Goal: Task Accomplishment & Management: Use online tool/utility

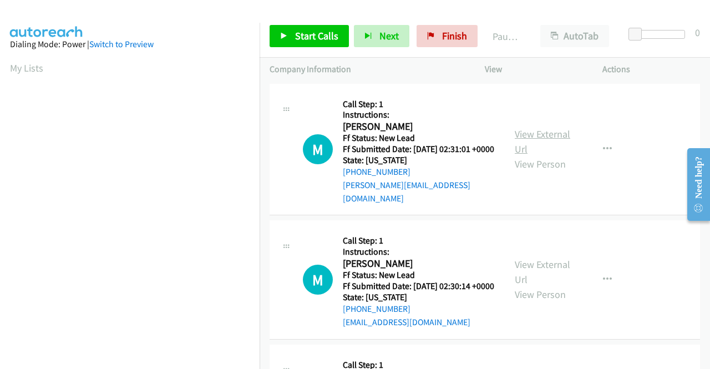
click at [563, 135] on link "View External Url" at bounding box center [542, 142] width 55 height 28
click at [450, 37] on span "Finish" at bounding box center [454, 35] width 25 height 13
click at [537, 131] on link "View External Url" at bounding box center [542, 142] width 55 height 28
click at [548, 271] on link "View External Url" at bounding box center [542, 272] width 55 height 28
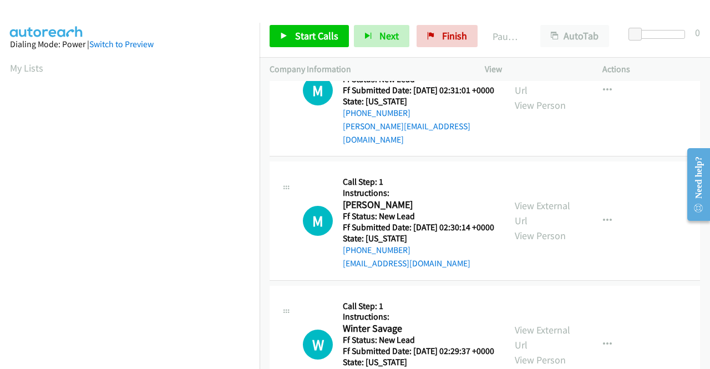
scroll to position [111, 0]
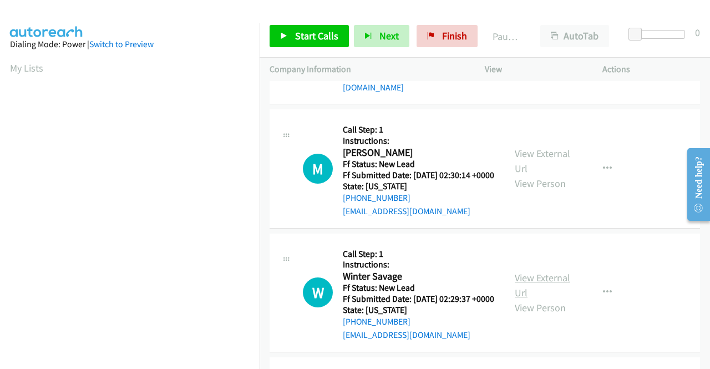
click at [556, 289] on link "View External Url" at bounding box center [542, 285] width 55 height 28
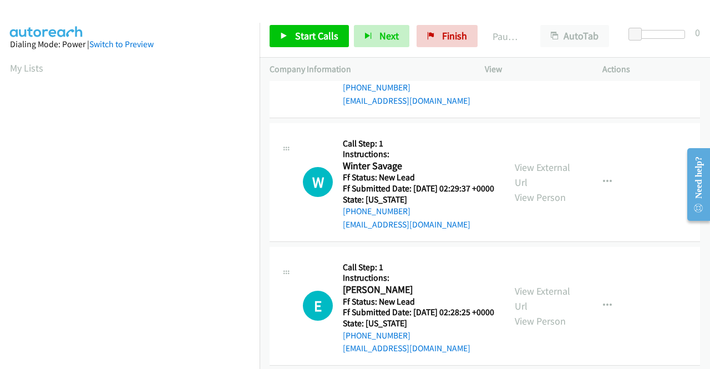
scroll to position [222, 0]
click at [543, 312] on link "View External Url" at bounding box center [542, 298] width 55 height 28
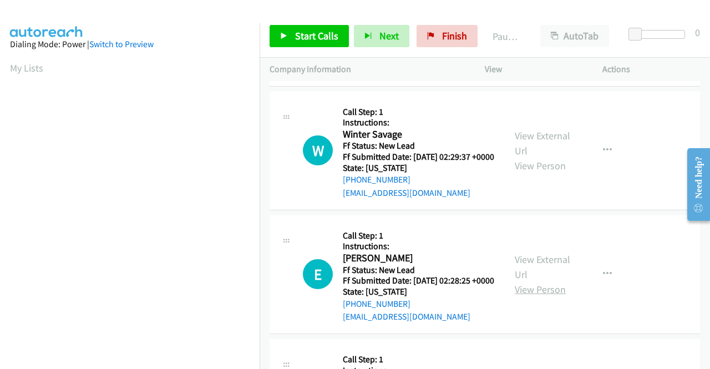
scroll to position [333, 0]
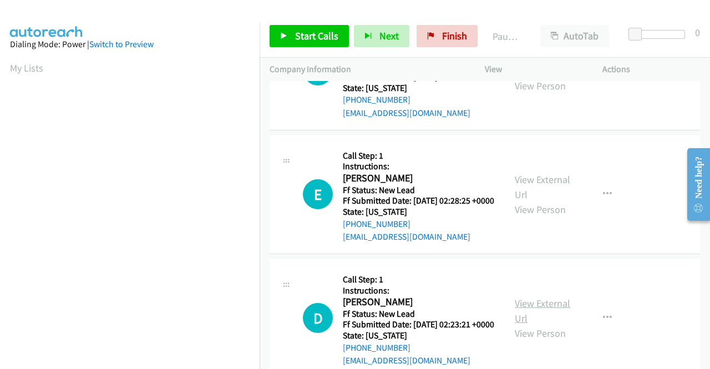
click at [552, 325] on link "View External Url" at bounding box center [542, 311] width 55 height 28
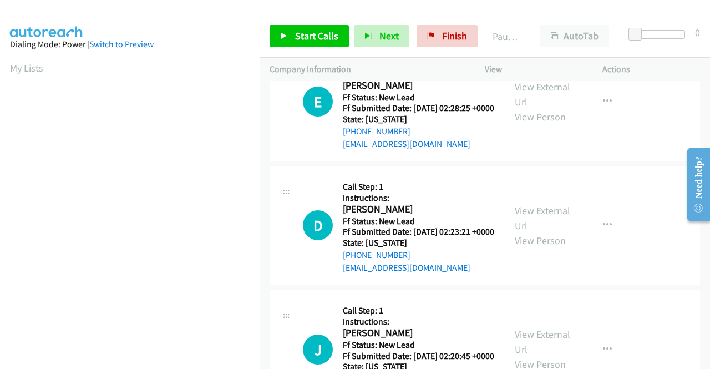
scroll to position [499, 0]
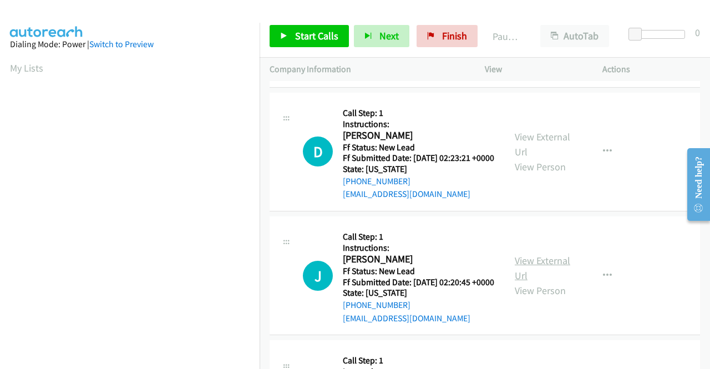
click at [543, 282] on link "View External Url" at bounding box center [542, 268] width 55 height 28
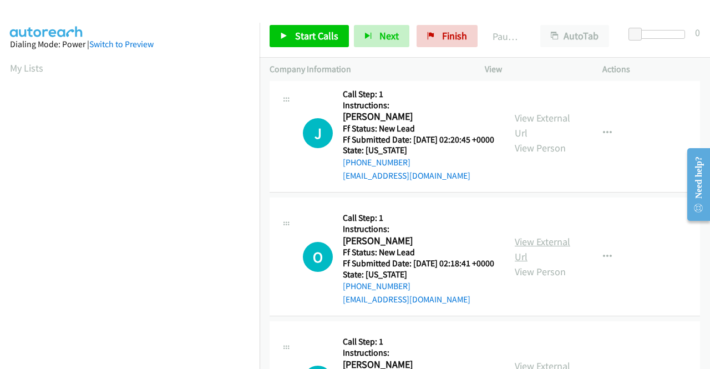
scroll to position [666, 0]
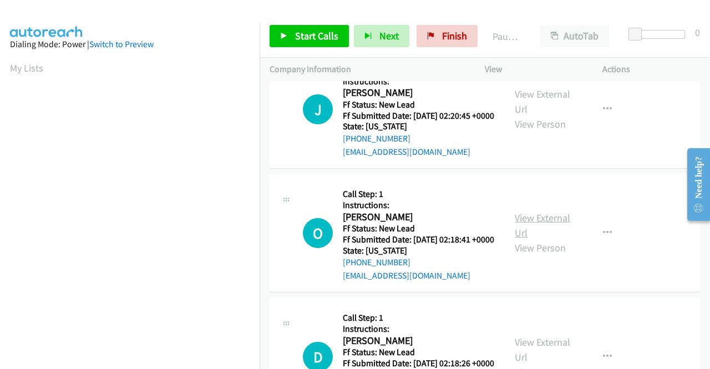
click at [533, 239] on link "View External Url" at bounding box center [542, 225] width 55 height 28
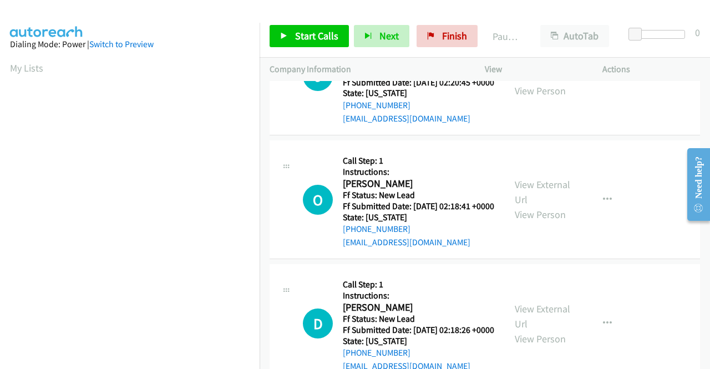
scroll to position [721, 0]
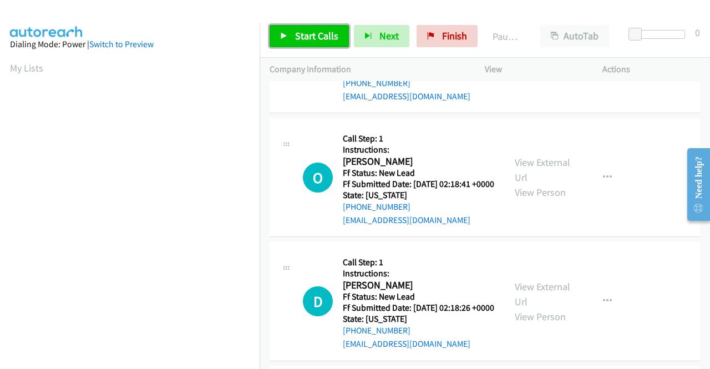
click at [283, 38] on icon at bounding box center [284, 37] width 8 height 8
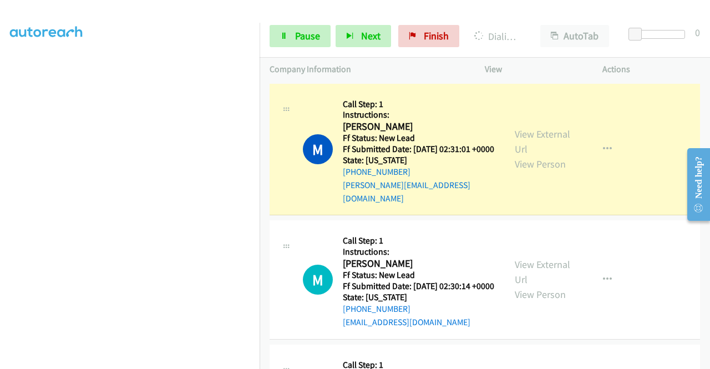
scroll to position [0, 0]
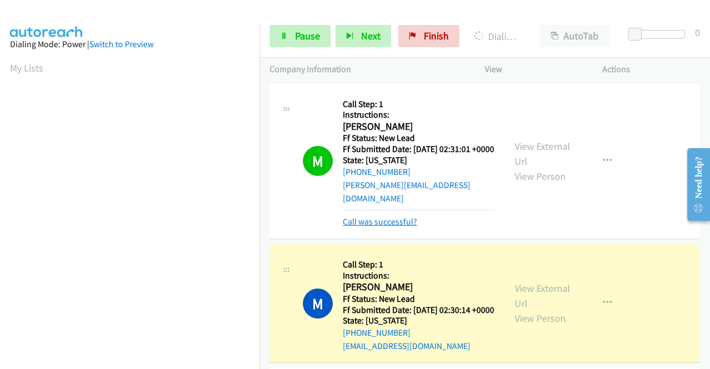
click at [374, 217] on link "Call was successful?" at bounding box center [380, 221] width 74 height 11
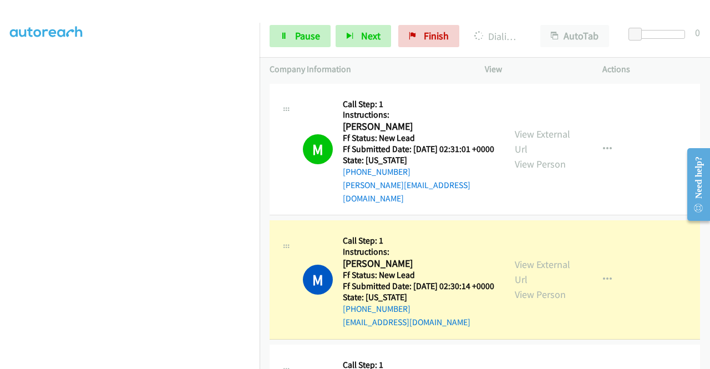
scroll to position [253, 0]
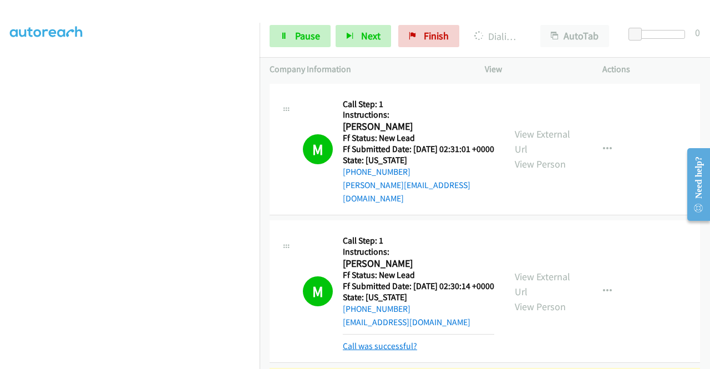
click at [376, 351] on link "Call was successful?" at bounding box center [380, 346] width 74 height 11
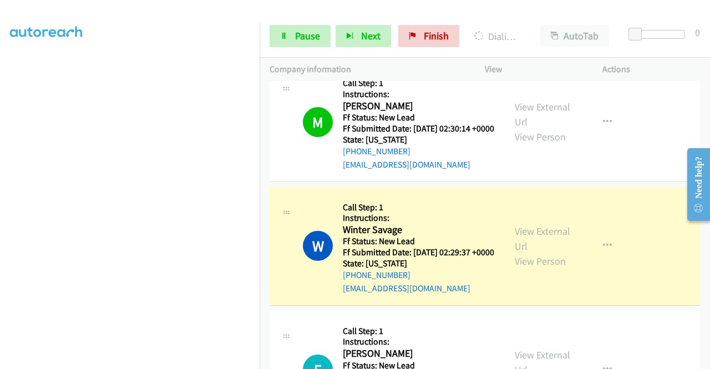
scroll to position [166, 0]
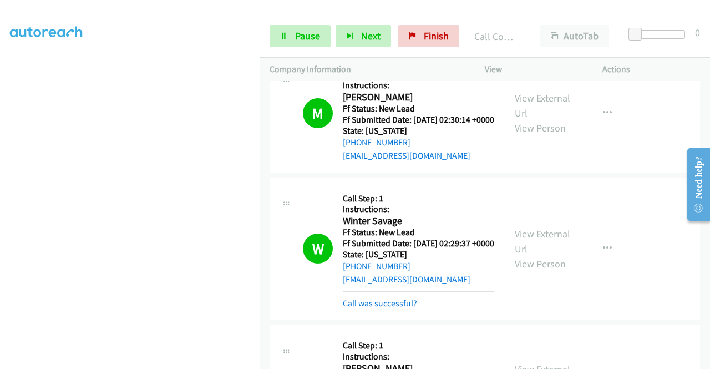
click at [391, 308] on link "Call was successful?" at bounding box center [380, 303] width 74 height 11
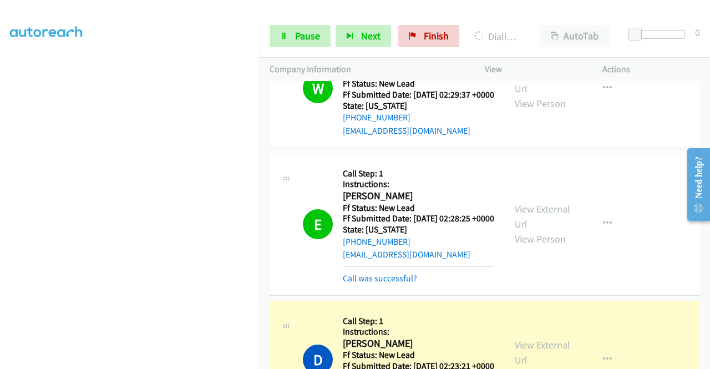
scroll to position [333, 0]
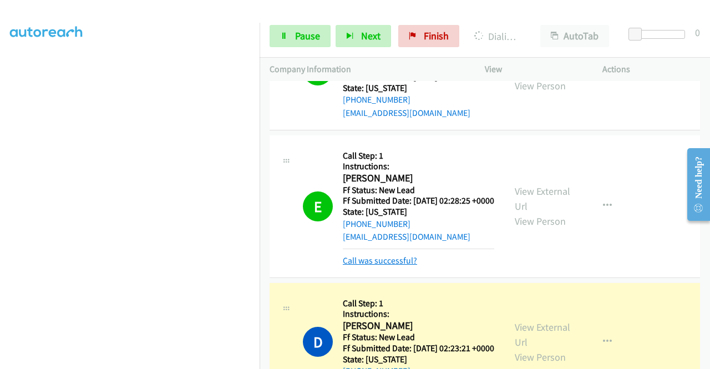
click at [392, 266] on link "Call was successful?" at bounding box center [380, 260] width 74 height 11
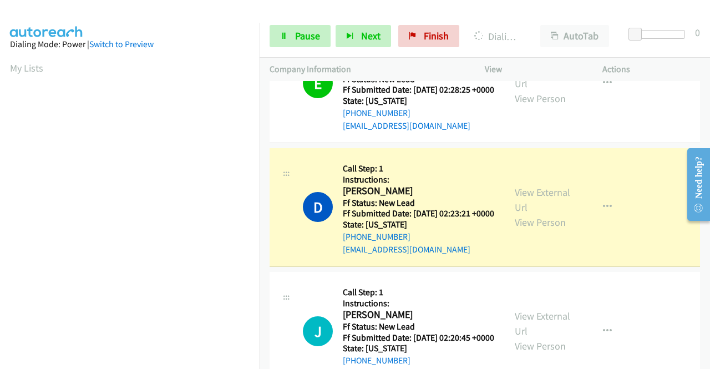
scroll to position [0, 0]
click at [295, 35] on span "Pause" at bounding box center [307, 35] width 25 height 13
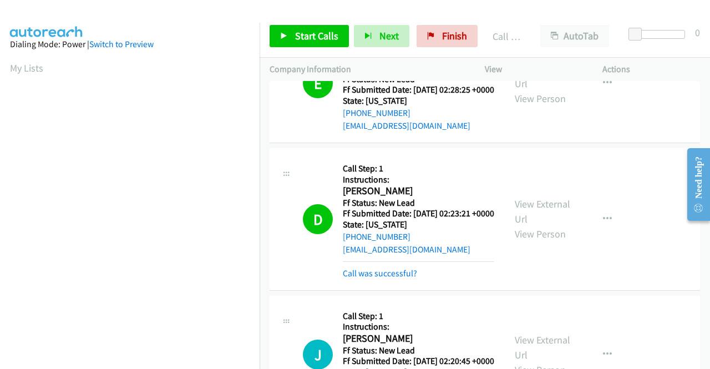
scroll to position [555, 0]
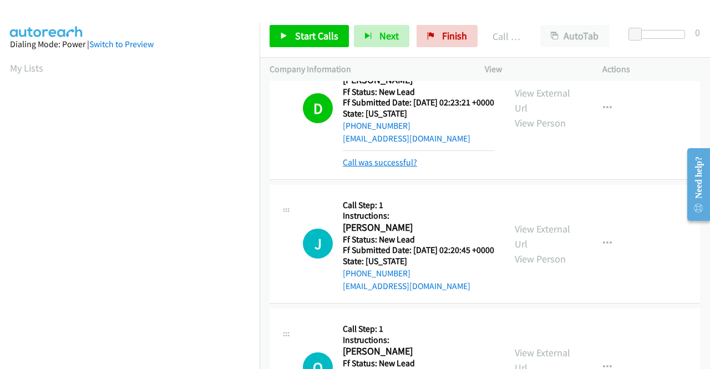
click at [385, 168] on link "Call was successful?" at bounding box center [380, 162] width 74 height 11
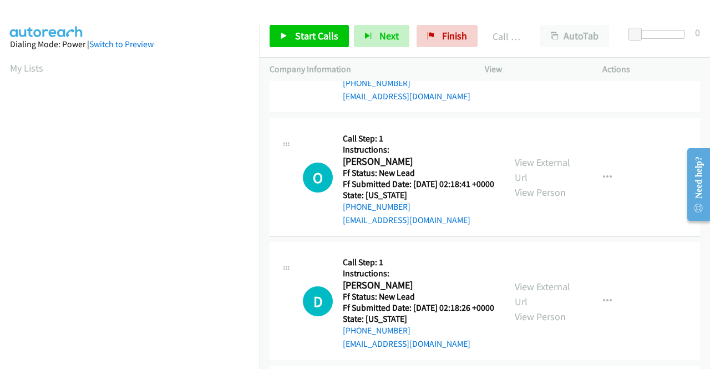
scroll to position [777, 0]
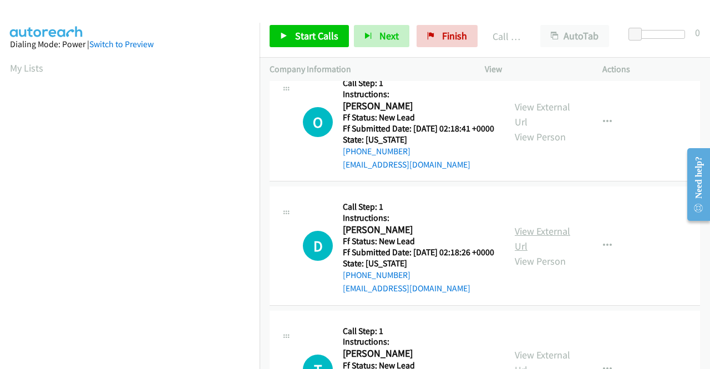
click at [543, 252] on link "View External Url" at bounding box center [542, 239] width 55 height 28
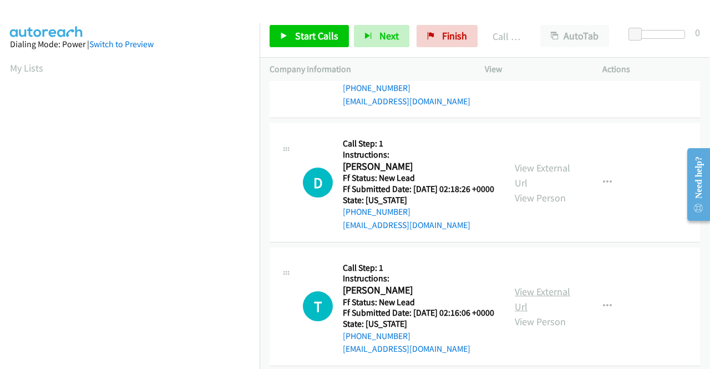
scroll to position [943, 0]
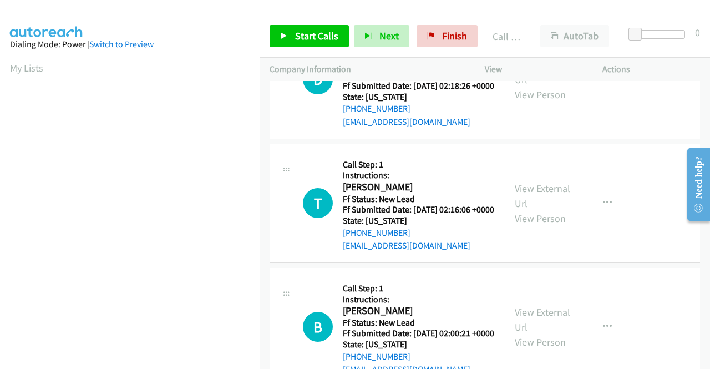
click at [532, 210] on link "View External Url" at bounding box center [542, 196] width 55 height 28
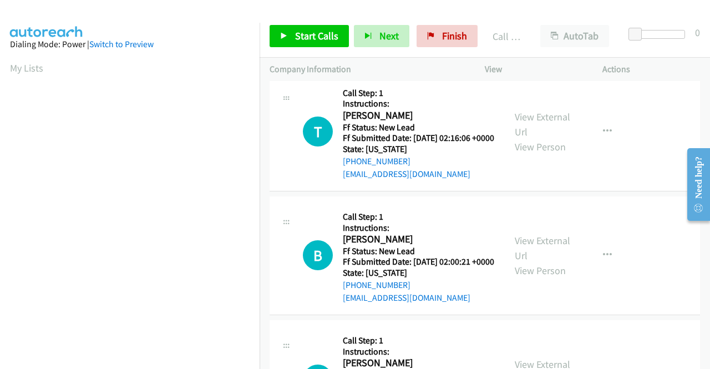
scroll to position [1054, 0]
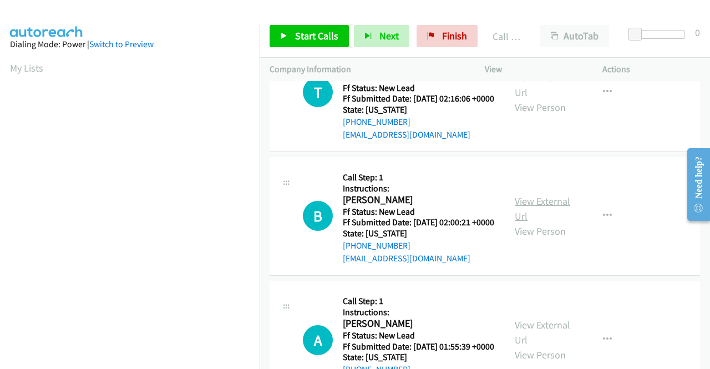
click at [545, 222] on link "View External Url" at bounding box center [542, 209] width 55 height 28
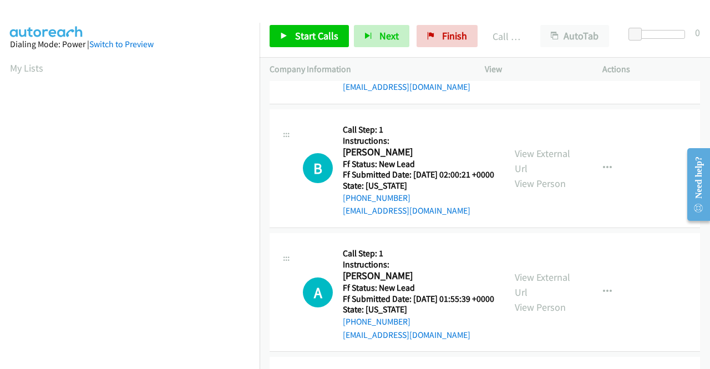
scroll to position [1220, 0]
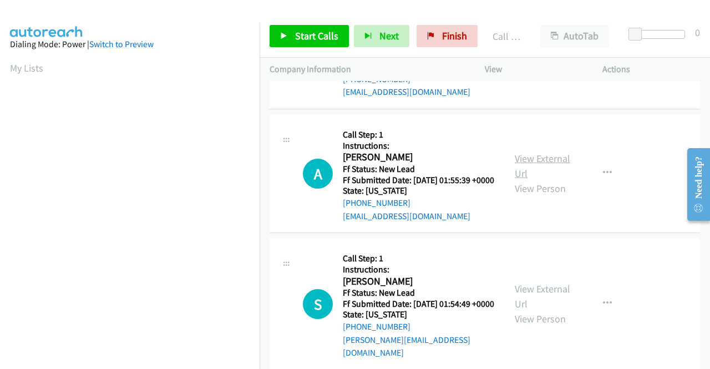
click at [549, 180] on link "View External Url" at bounding box center [542, 166] width 55 height 28
click at [302, 47] on div "Start Calls Pause Next Finish Call Completed AutoTab AutoTab 0" at bounding box center [485, 36] width 450 height 43
click at [301, 44] on link "Start Calls" at bounding box center [309, 36] width 79 height 22
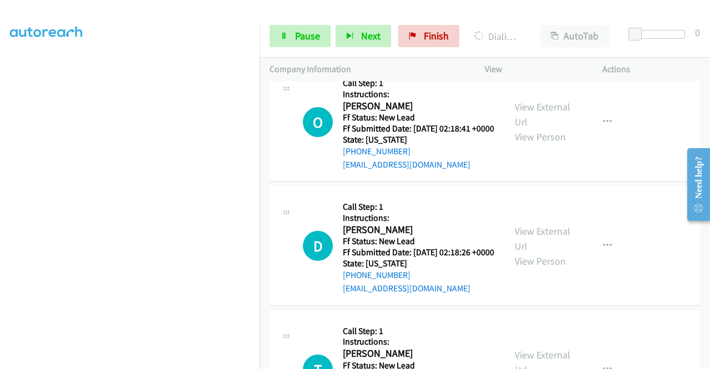
scroll to position [610, 0]
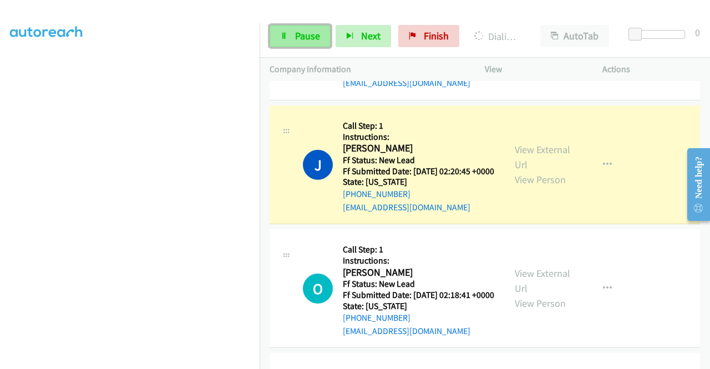
click at [288, 34] on link "Pause" at bounding box center [300, 36] width 61 height 22
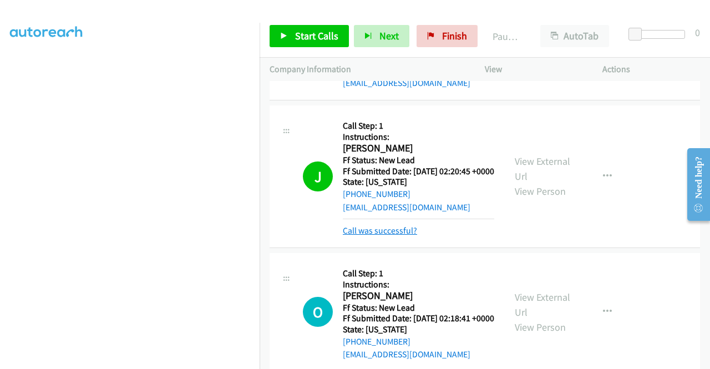
click at [376, 236] on link "Call was successful?" at bounding box center [380, 230] width 74 height 11
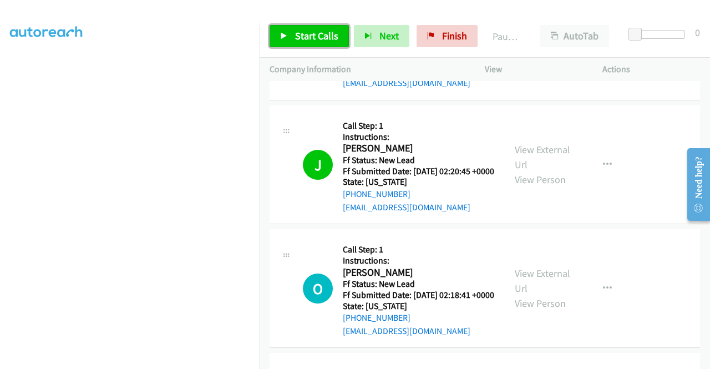
click at [300, 29] on span "Start Calls" at bounding box center [316, 35] width 43 height 13
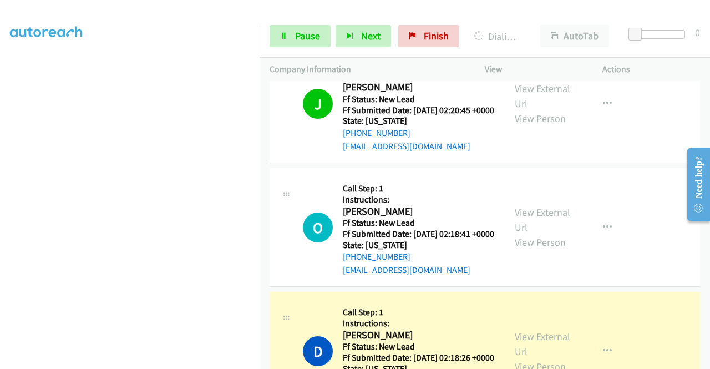
scroll to position [777, 0]
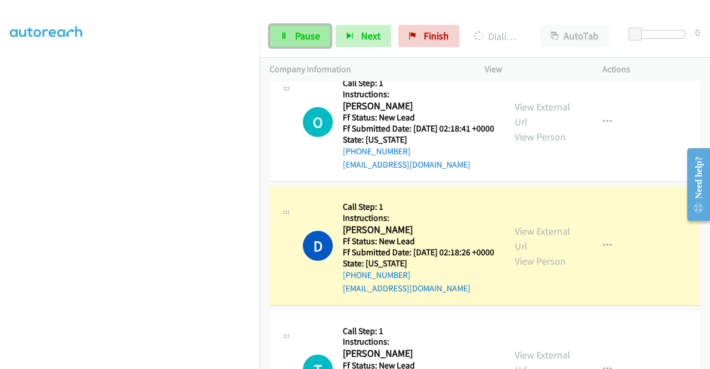
click at [302, 36] on span "Pause" at bounding box center [307, 35] width 25 height 13
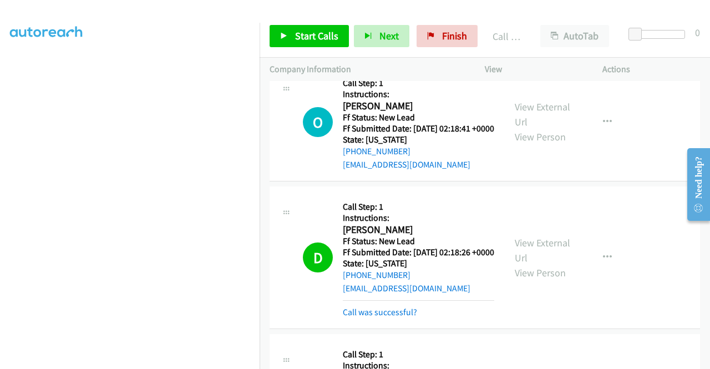
scroll to position [253, 0]
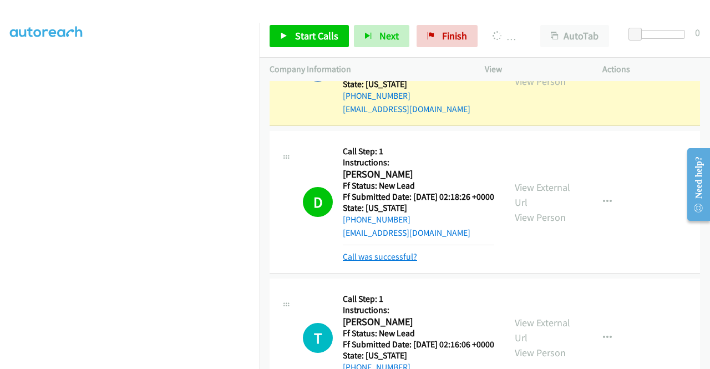
click at [382, 262] on link "Call was successful?" at bounding box center [380, 256] width 74 height 11
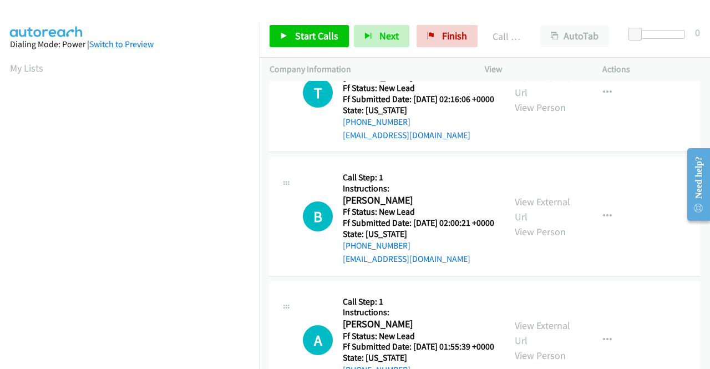
scroll to position [911, 0]
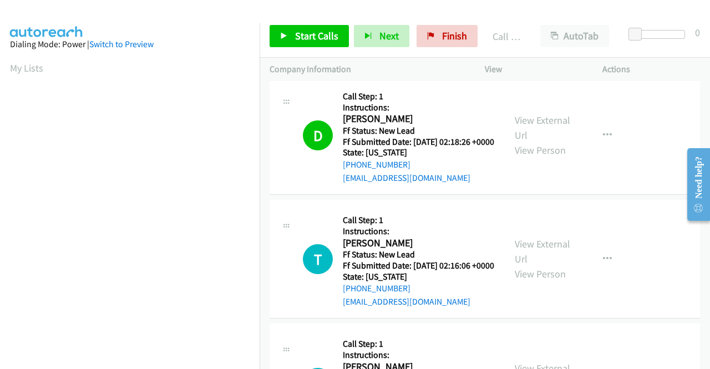
click at [399, 59] on link "Call was successful?" at bounding box center [380, 53] width 74 height 11
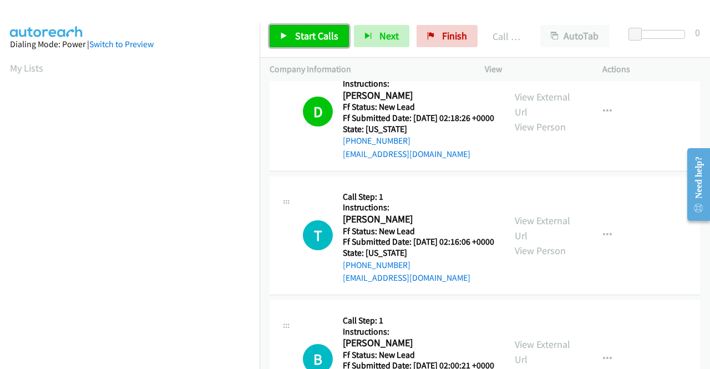
click at [310, 46] on link "Start Calls" at bounding box center [309, 36] width 79 height 22
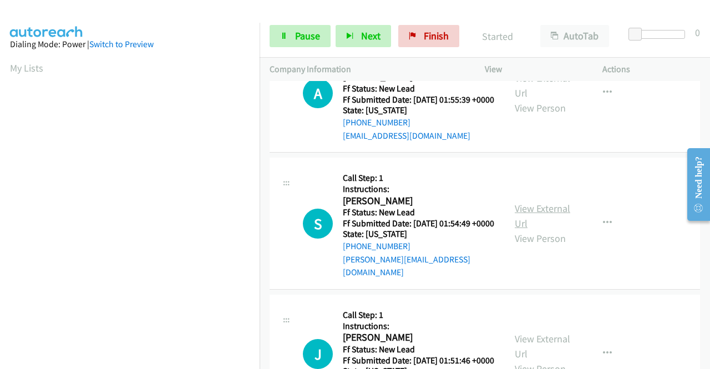
scroll to position [1355, 0]
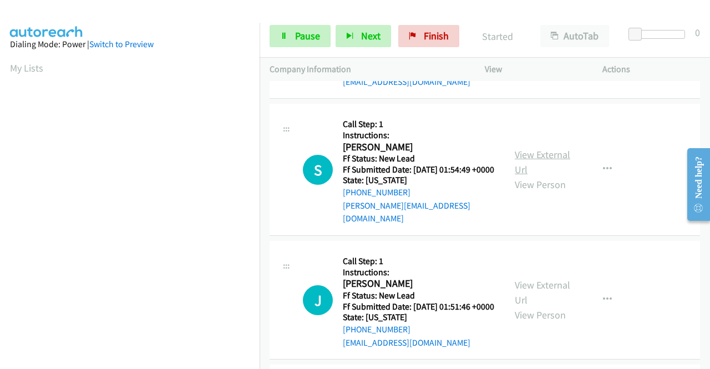
click at [551, 176] on link "View External Url" at bounding box center [542, 162] width 55 height 28
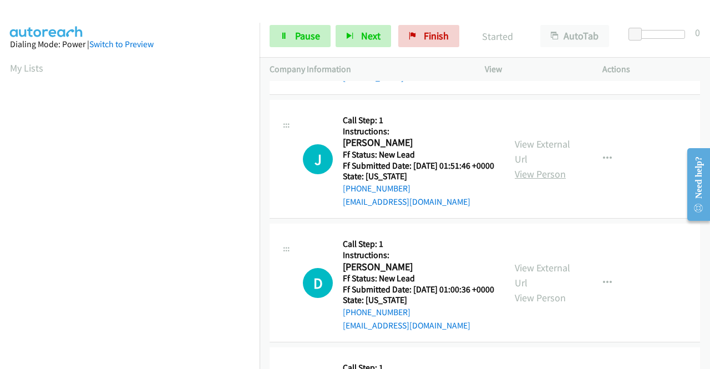
scroll to position [1521, 0]
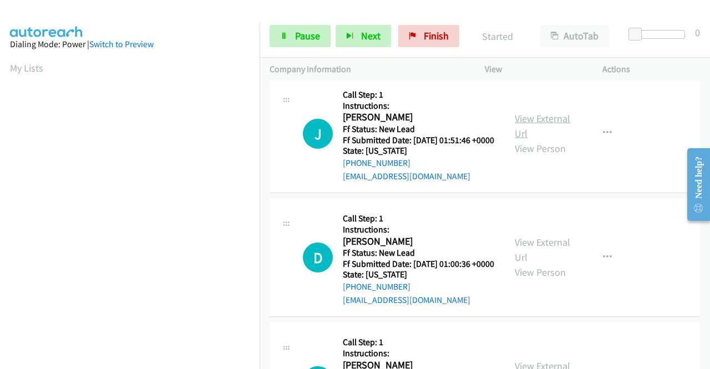
click at [550, 140] on link "View External Url" at bounding box center [542, 126] width 55 height 28
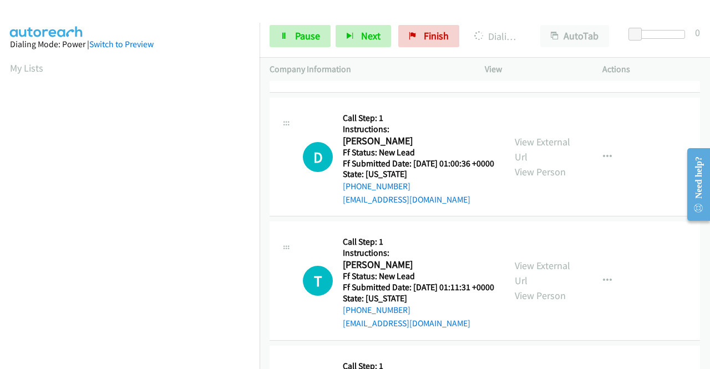
scroll to position [1632, 0]
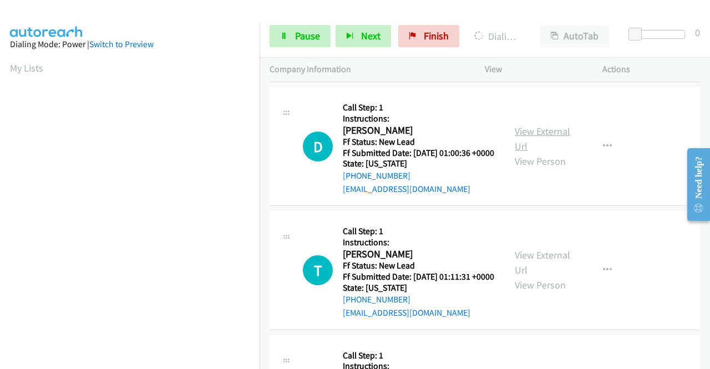
click at [547, 153] on link "View External Url" at bounding box center [542, 139] width 55 height 28
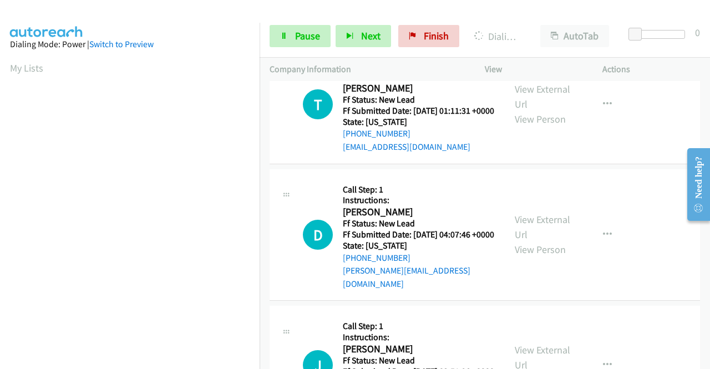
scroll to position [1799, 0]
click at [523, 110] on link "View External Url" at bounding box center [542, 96] width 55 height 28
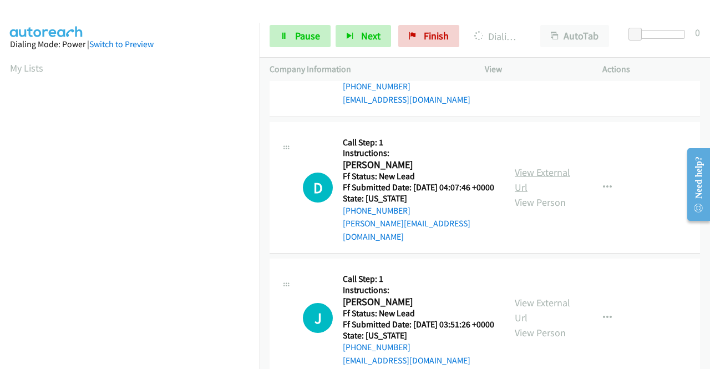
scroll to position [1910, 0]
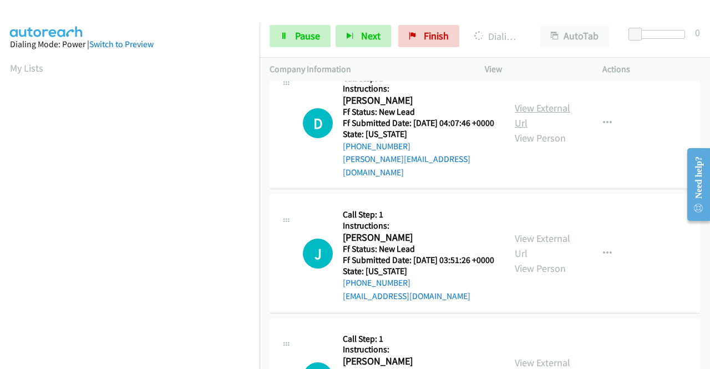
click at [544, 129] on link "View External Url" at bounding box center [542, 116] width 55 height 28
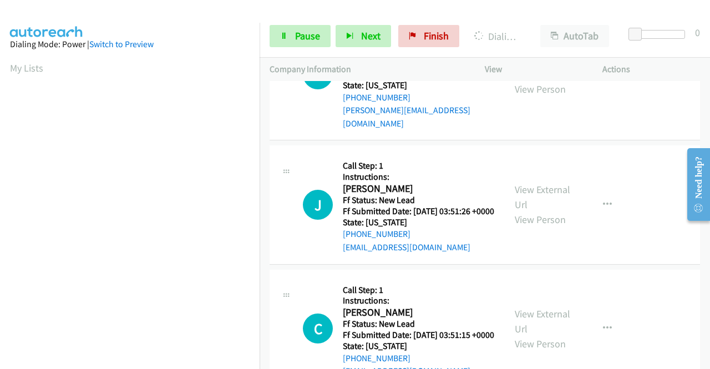
scroll to position [2020, 0]
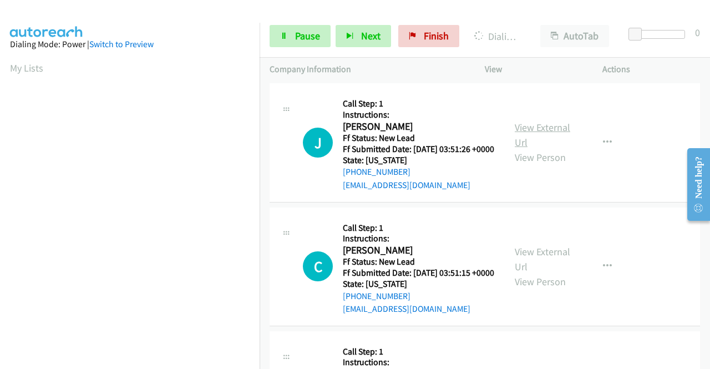
click at [535, 149] on link "View External Url" at bounding box center [542, 135] width 55 height 28
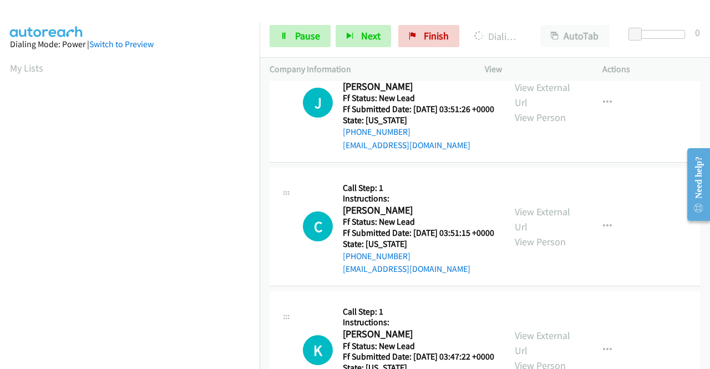
scroll to position [2131, 0]
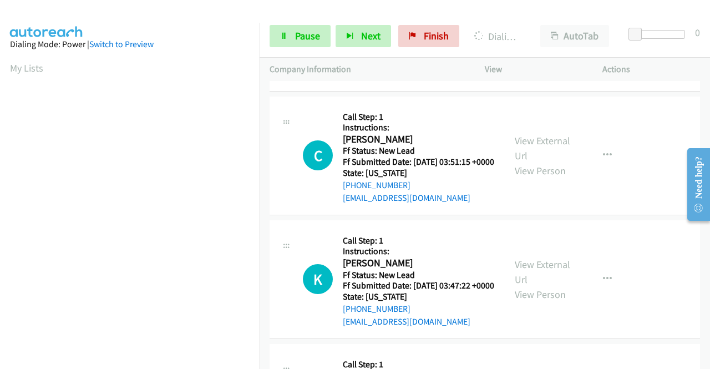
click at [531, 178] on div "View External Url View Person" at bounding box center [544, 155] width 58 height 45
click at [534, 162] on link "View External Url" at bounding box center [542, 148] width 55 height 28
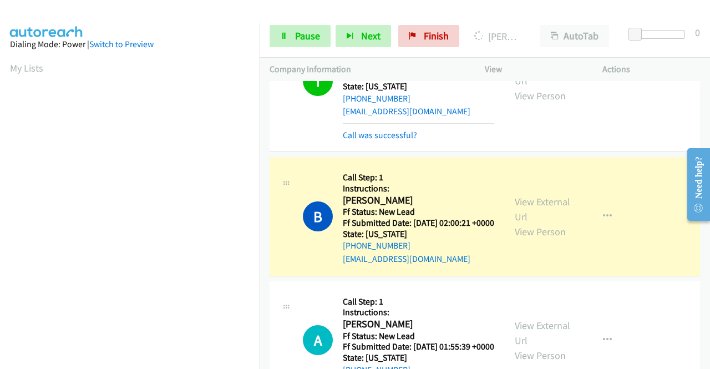
scroll to position [253, 0]
click at [587, 238] on td "B Callback Scheduled Call Step: 1 Instructions: [PERSON_NAME] America/[GEOGRAPH…" at bounding box center [485, 217] width 450 height 124
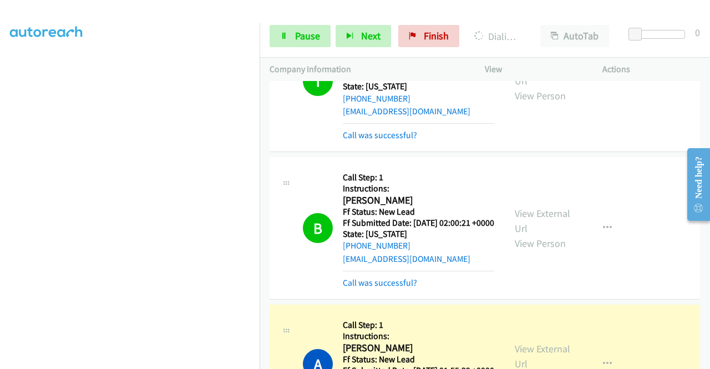
click at [366, 140] on link "Call was successful?" at bounding box center [380, 135] width 74 height 11
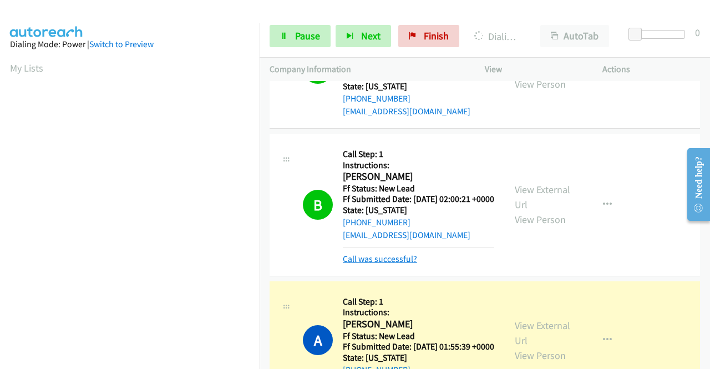
click at [375, 264] on link "Call was successful?" at bounding box center [380, 259] width 74 height 11
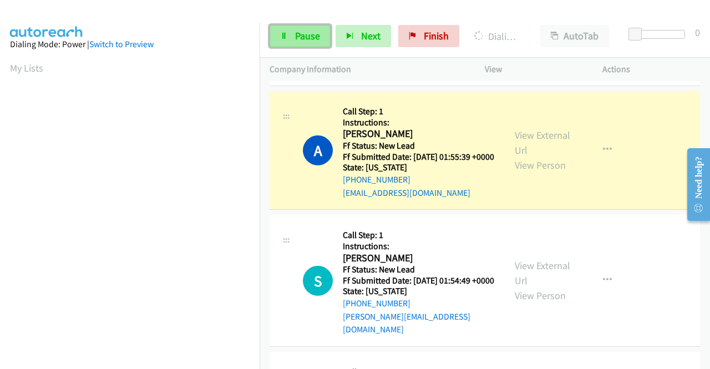
click at [297, 31] on span "Pause" at bounding box center [307, 35] width 25 height 13
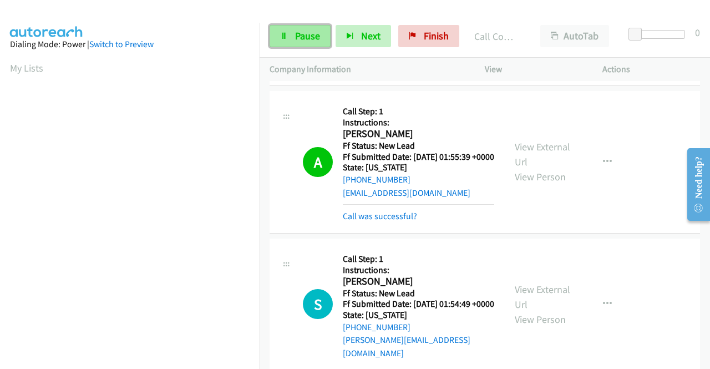
scroll to position [253, 0]
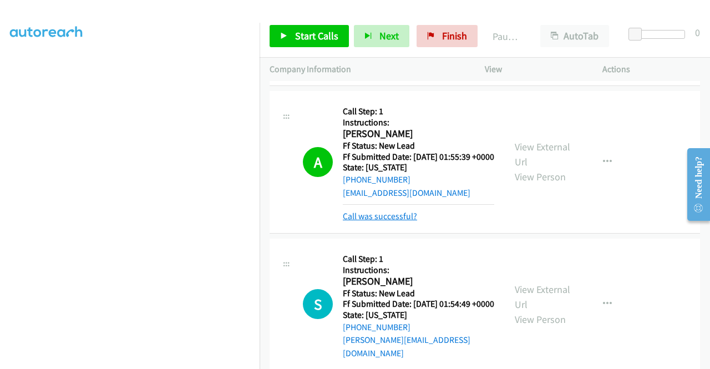
click at [397, 221] on link "Call was successful?" at bounding box center [380, 216] width 74 height 11
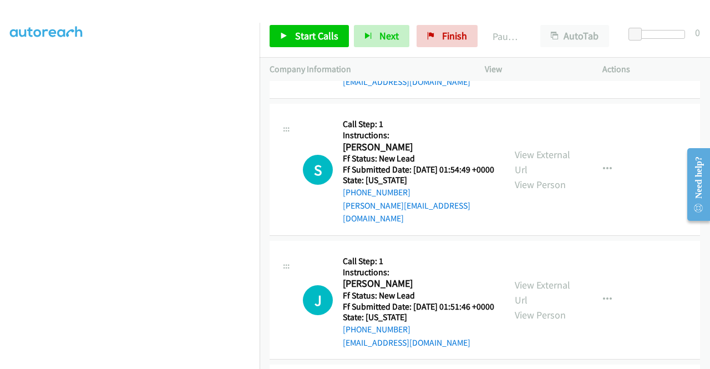
scroll to position [111, 0]
drag, startPoint x: 389, startPoint y: 306, endPoint x: 295, endPoint y: 227, distance: 123.3
click at [351, 199] on div "[PHONE_NUMBER]" at bounding box center [419, 192] width 152 height 13
copy link "[PHONE_NUMBER]"
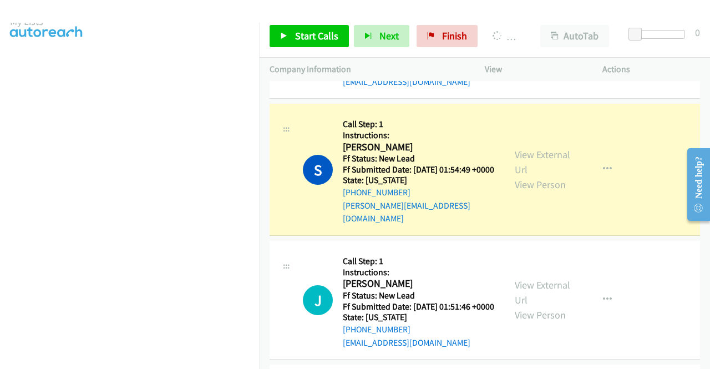
scroll to position [22, 0]
click at [164, 11] on div at bounding box center [350, 21] width 700 height 43
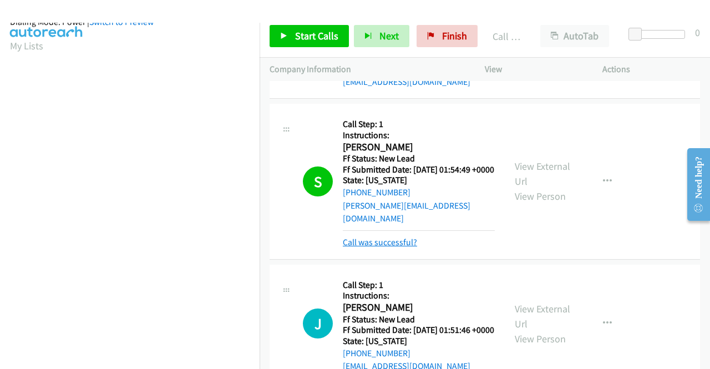
click at [398, 247] on link "Call was successful?" at bounding box center [380, 242] width 74 height 11
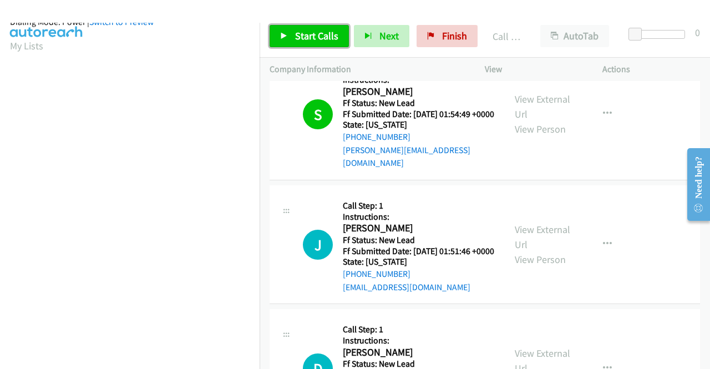
click at [312, 35] on span "Start Calls" at bounding box center [316, 35] width 43 height 13
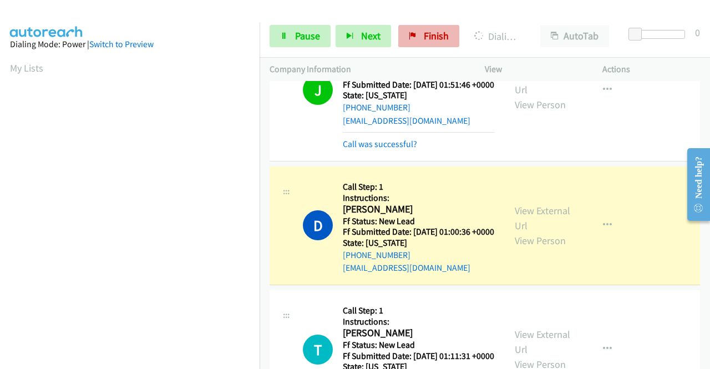
scroll to position [253, 0]
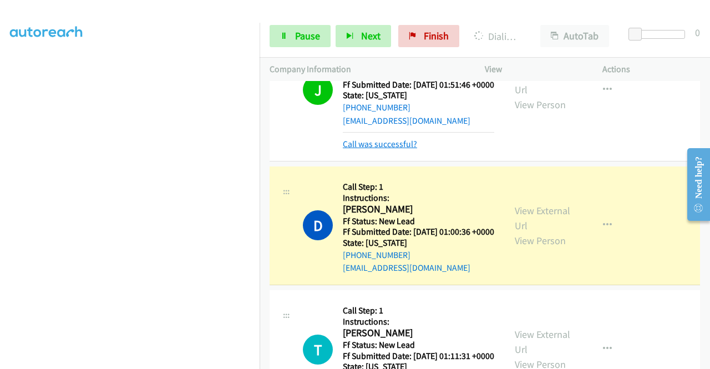
click at [389, 149] on link "Call was successful?" at bounding box center [380, 144] width 74 height 11
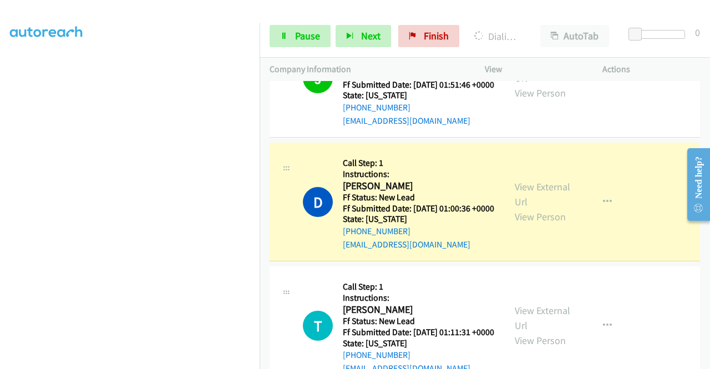
scroll to position [0, 0]
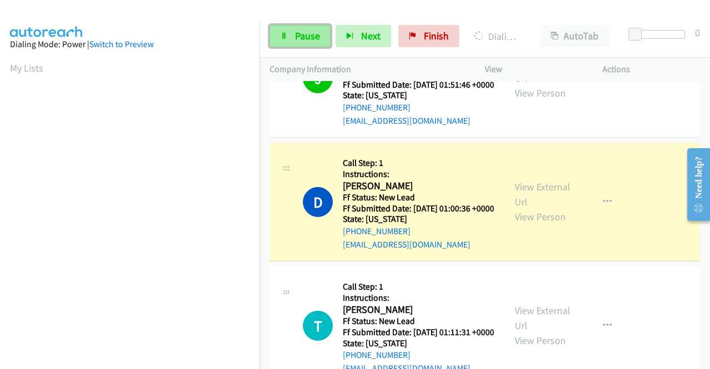
click at [315, 37] on span "Pause" at bounding box center [307, 35] width 25 height 13
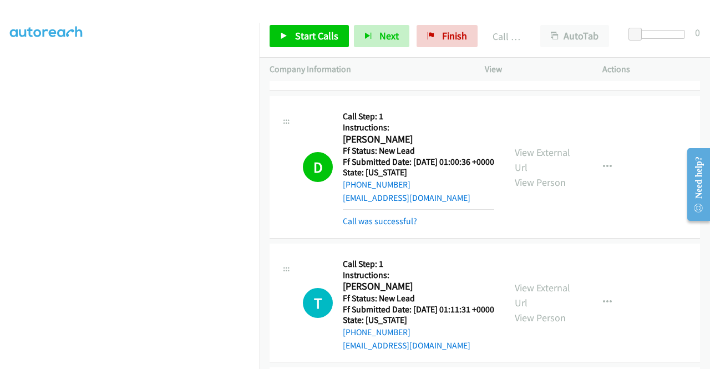
scroll to position [1688, 0]
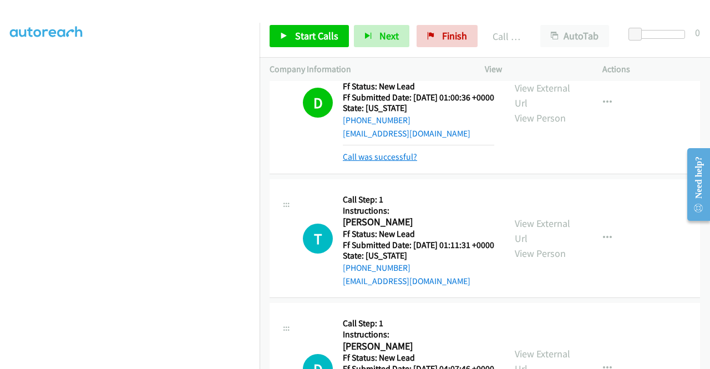
click at [401, 162] on link "Call was successful?" at bounding box center [380, 156] width 74 height 11
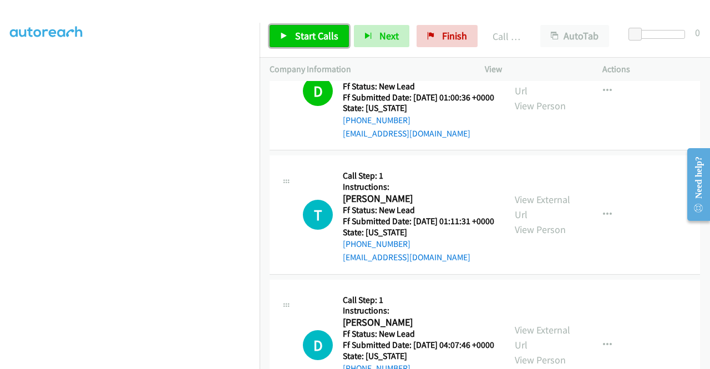
click at [303, 33] on span "Start Calls" at bounding box center [316, 35] width 43 height 13
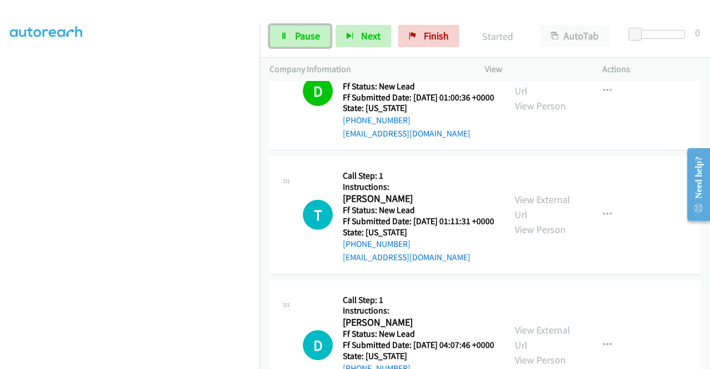
click at [303, 33] on span "Pause" at bounding box center [307, 35] width 25 height 13
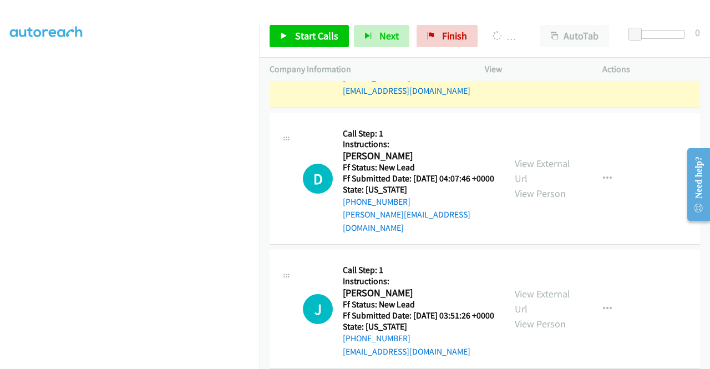
scroll to position [0, 0]
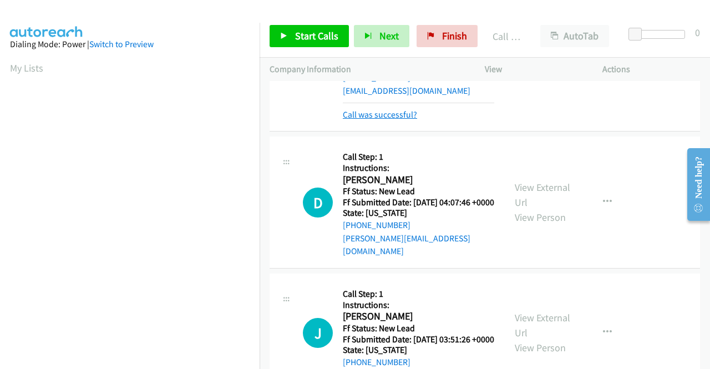
click at [396, 120] on link "Call was successful?" at bounding box center [380, 114] width 74 height 11
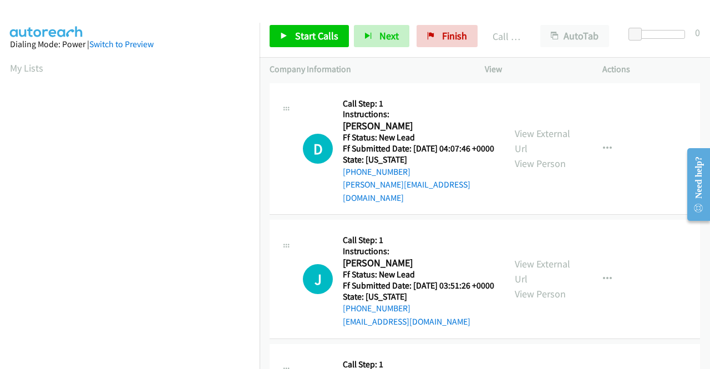
scroll to position [1910, 0]
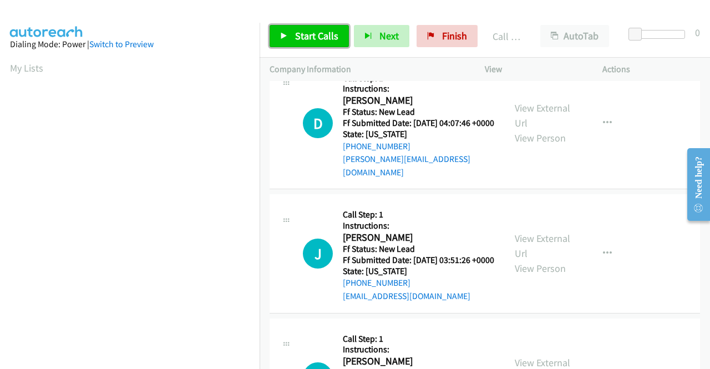
click at [318, 39] on span "Start Calls" at bounding box center [316, 35] width 43 height 13
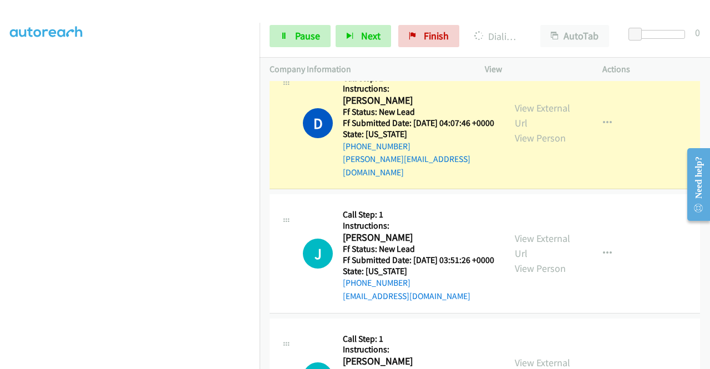
scroll to position [222, 0]
click at [303, 40] on span "Pause" at bounding box center [307, 35] width 25 height 13
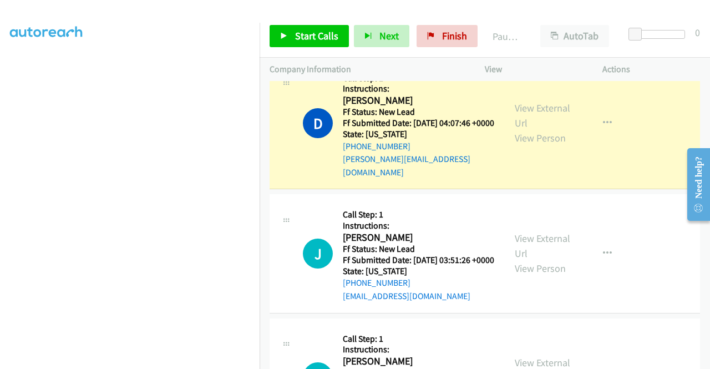
scroll to position [63, 0]
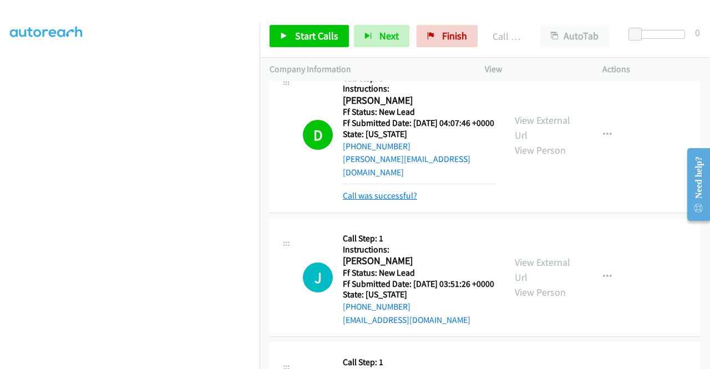
click at [406, 201] on link "Call was successful?" at bounding box center [380, 195] width 74 height 11
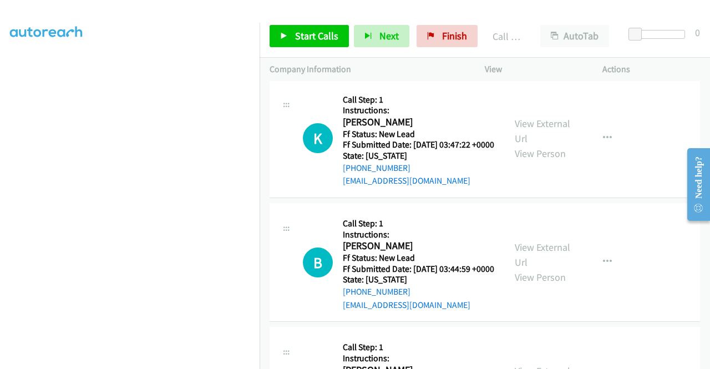
scroll to position [2298, 0]
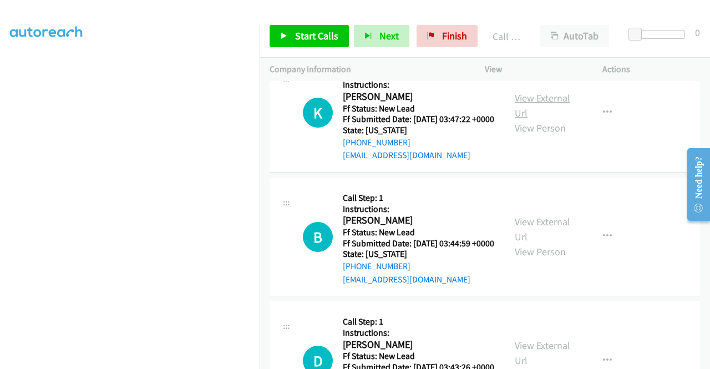
click at [542, 119] on link "View External Url" at bounding box center [542, 106] width 55 height 28
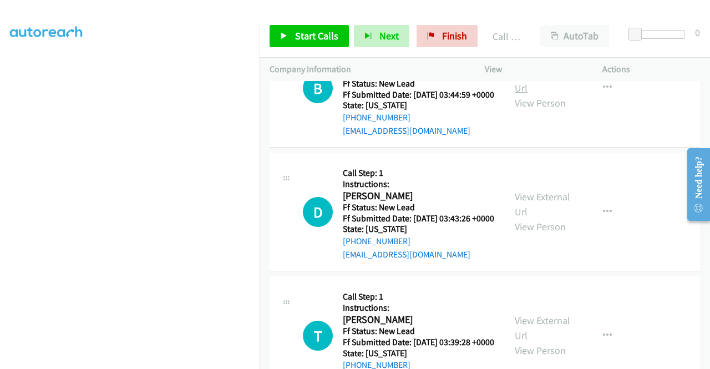
scroll to position [2464, 0]
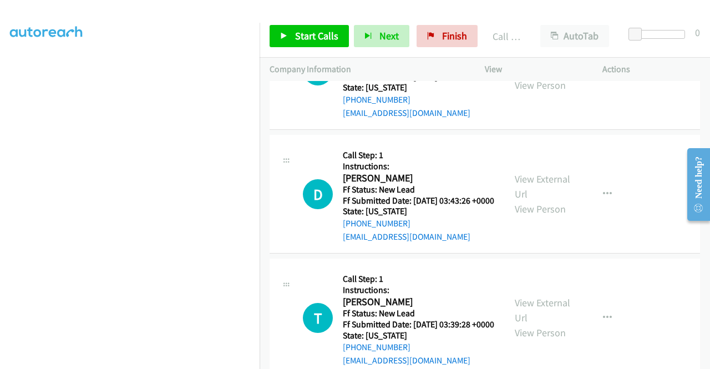
click at [557, 77] on link "View External Url" at bounding box center [542, 63] width 55 height 28
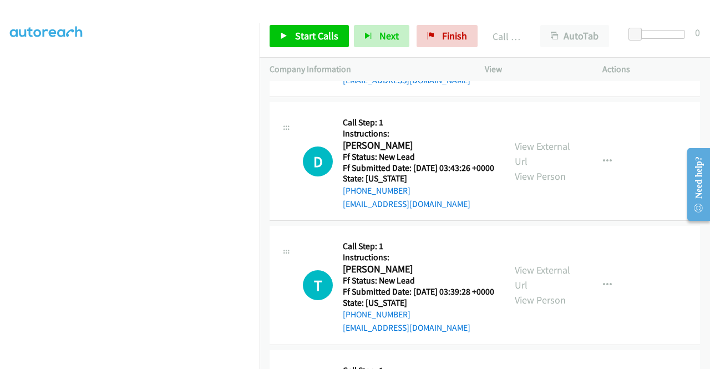
scroll to position [2575, 0]
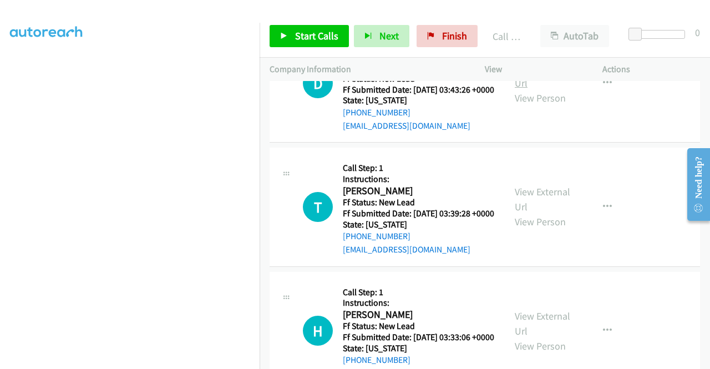
click at [550, 89] on link "View External Url" at bounding box center [542, 76] width 55 height 28
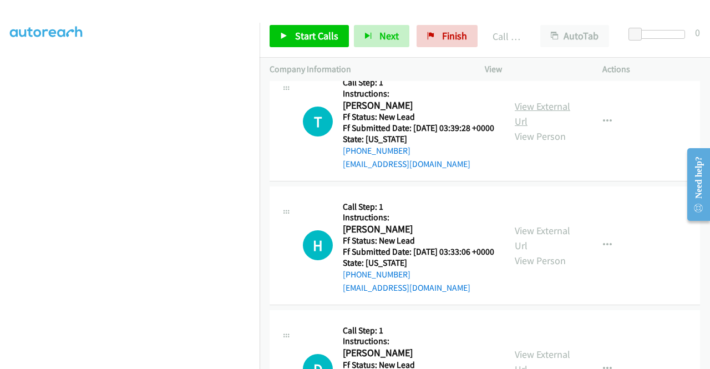
scroll to position [2686, 0]
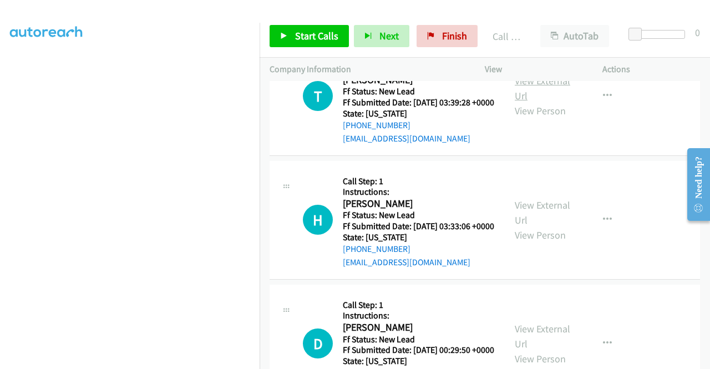
click at [553, 102] on link "View External Url" at bounding box center [542, 88] width 55 height 28
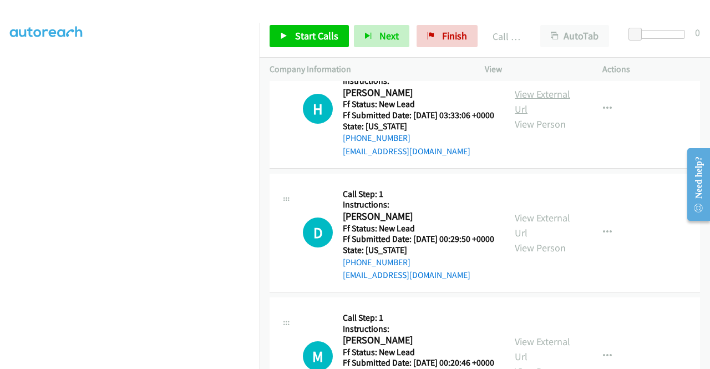
scroll to position [2797, 0]
click at [540, 115] on link "View External Url" at bounding box center [542, 102] width 55 height 28
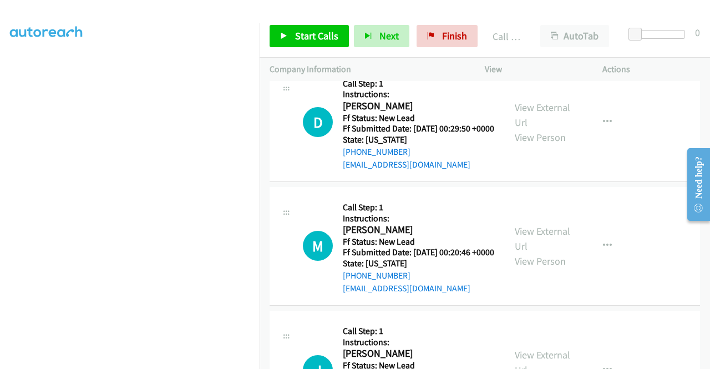
scroll to position [2908, 0]
click at [544, 128] on link "View External Url" at bounding box center [542, 114] width 55 height 28
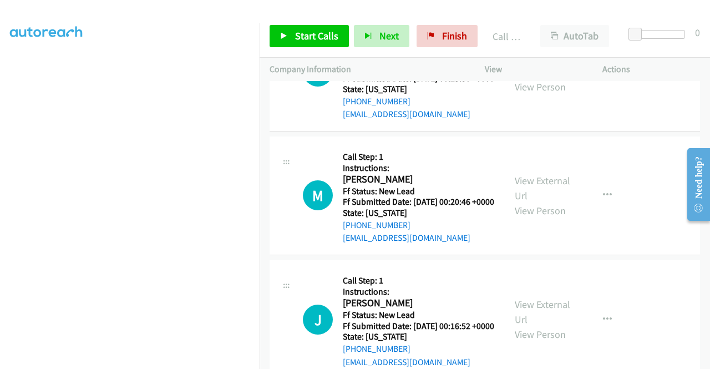
scroll to position [3019, 0]
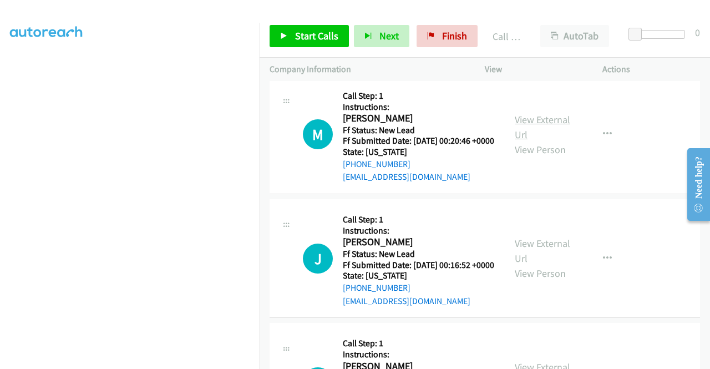
click at [529, 141] on link "View External Url" at bounding box center [542, 127] width 55 height 28
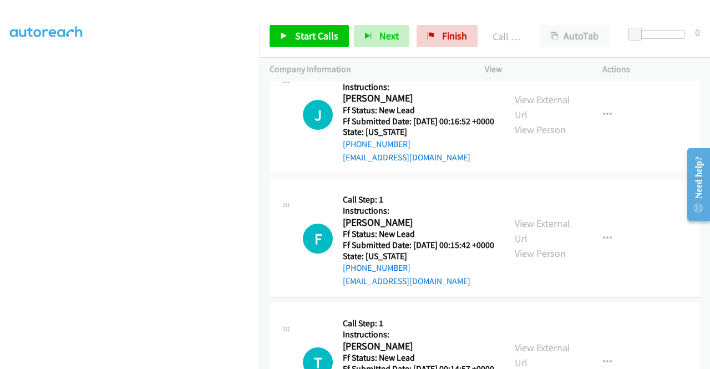
scroll to position [3185, 0]
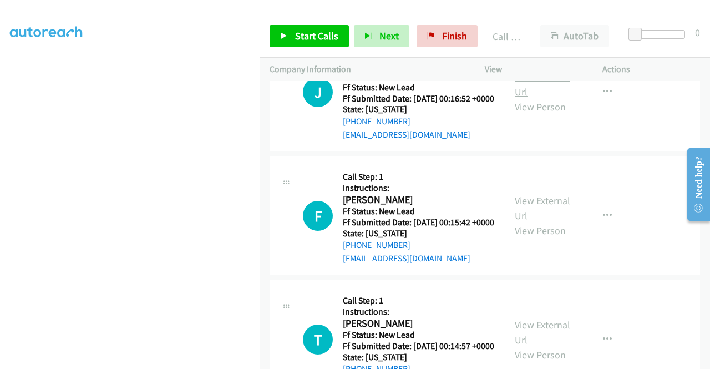
click at [538, 98] on link "View External Url" at bounding box center [542, 84] width 55 height 28
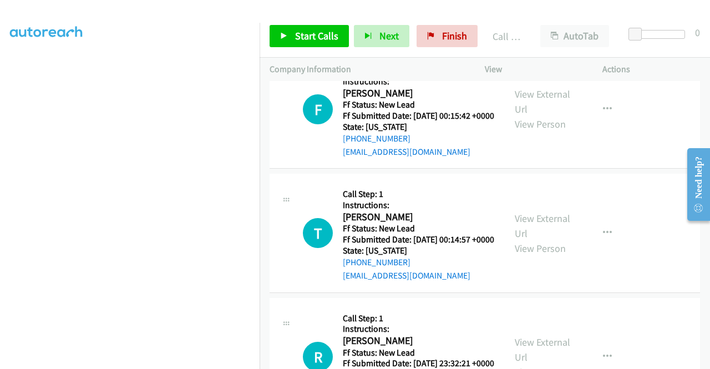
scroll to position [3296, 0]
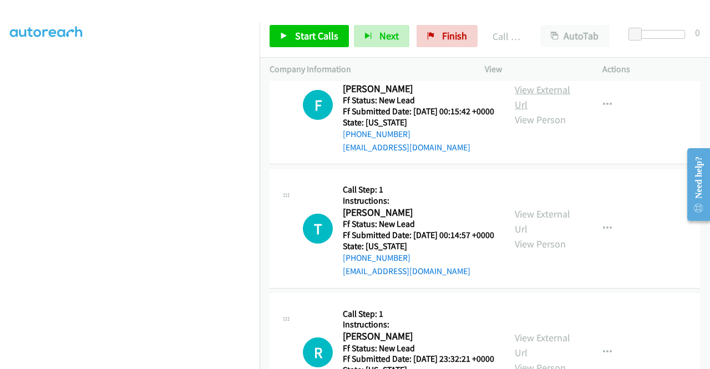
click at [542, 111] on link "View External Url" at bounding box center [542, 97] width 55 height 28
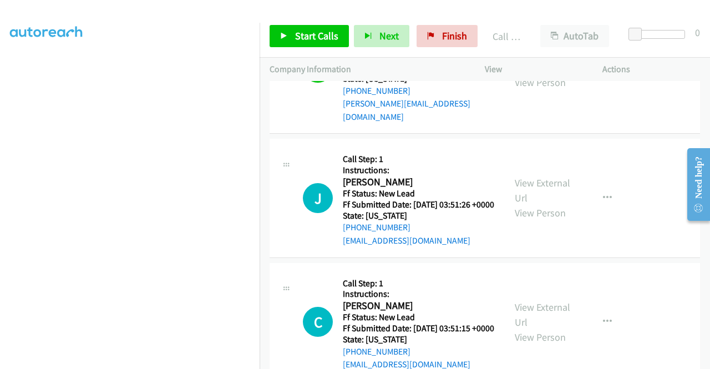
scroll to position [2020, 0]
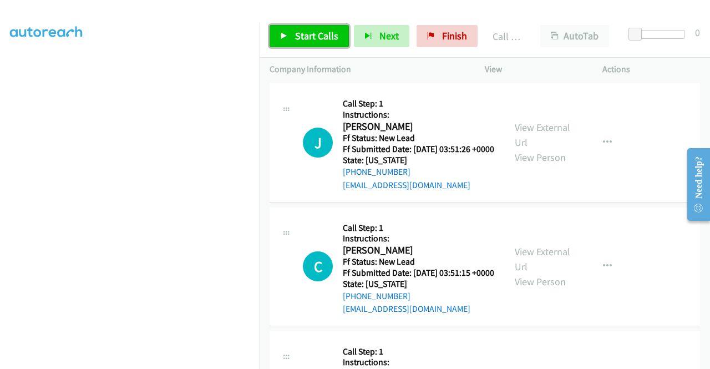
click at [301, 32] on span "Start Calls" at bounding box center [316, 35] width 43 height 13
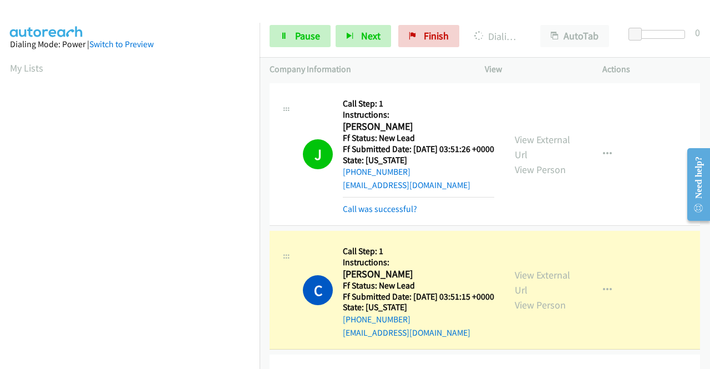
scroll to position [253, 0]
click at [383, 214] on link "Call was successful?" at bounding box center [380, 209] width 74 height 11
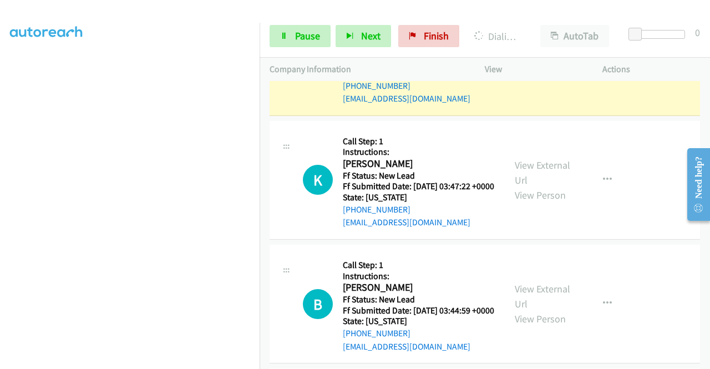
scroll to position [0, 0]
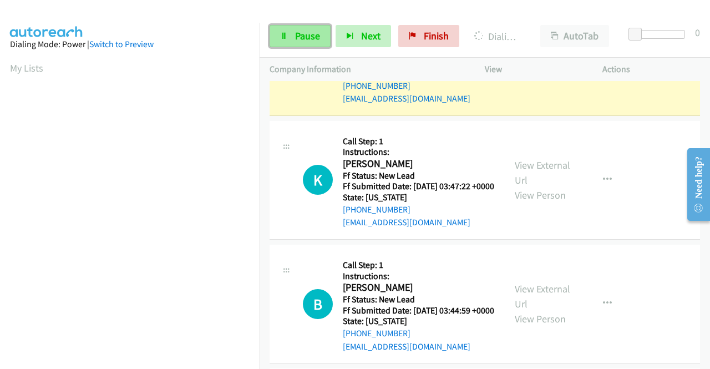
click at [296, 32] on span "Pause" at bounding box center [307, 35] width 25 height 13
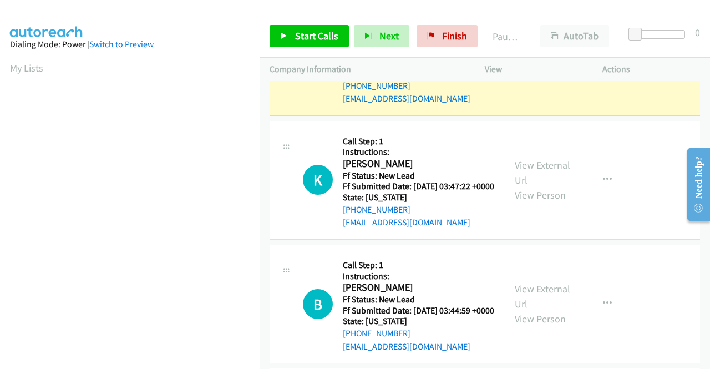
click at [237, 9] on div at bounding box center [350, 21] width 700 height 43
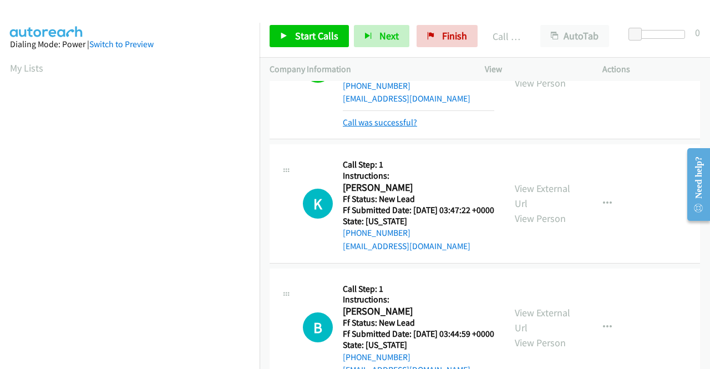
click at [405, 128] on link "Call was successful?" at bounding box center [380, 122] width 74 height 11
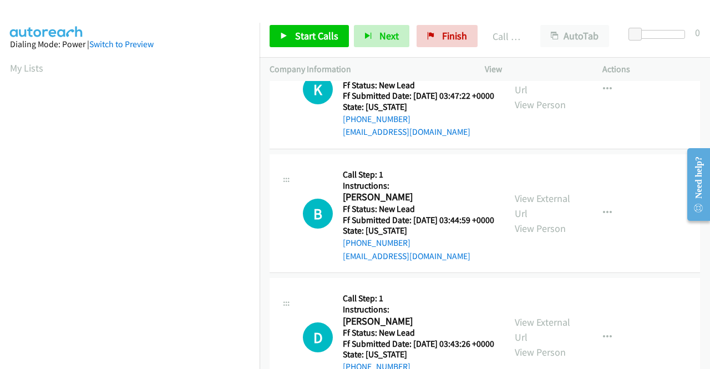
scroll to position [2342, 0]
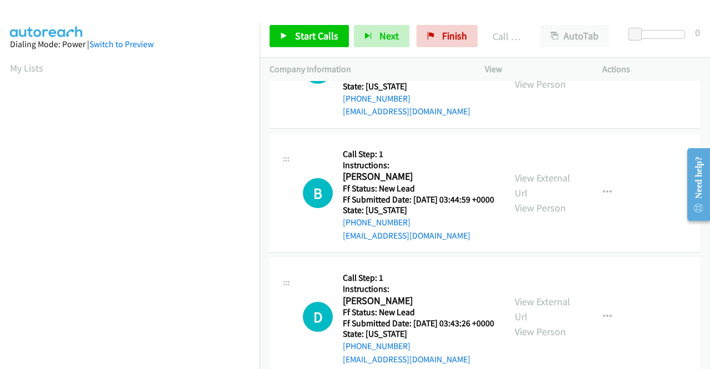
click at [315, 47] on div "Start Calls Pause Next Finish Call Completed AutoTab AutoTab 0" at bounding box center [485, 36] width 450 height 43
click at [311, 40] on span "Start Calls" at bounding box center [316, 35] width 43 height 13
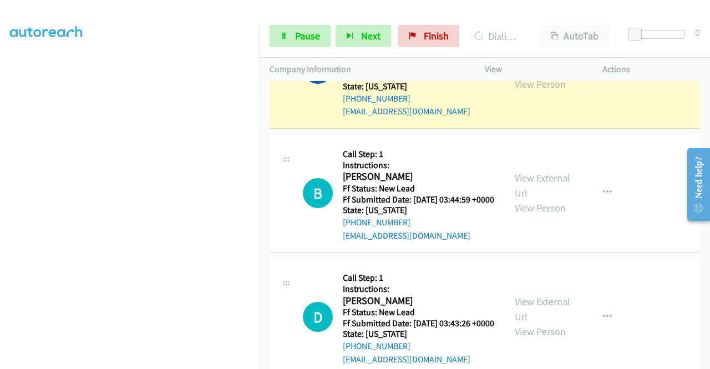
scroll to position [0, 0]
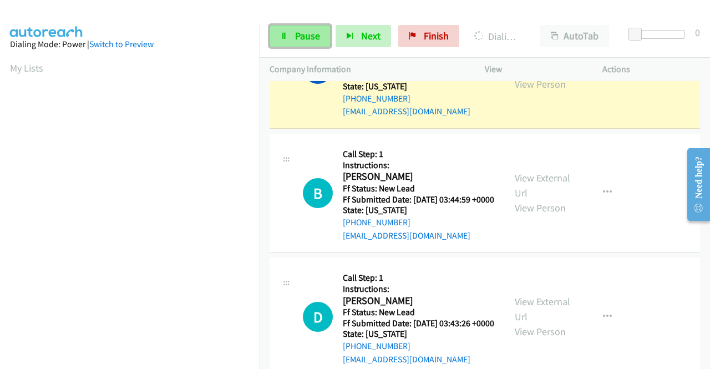
click at [301, 36] on span "Pause" at bounding box center [307, 35] width 25 height 13
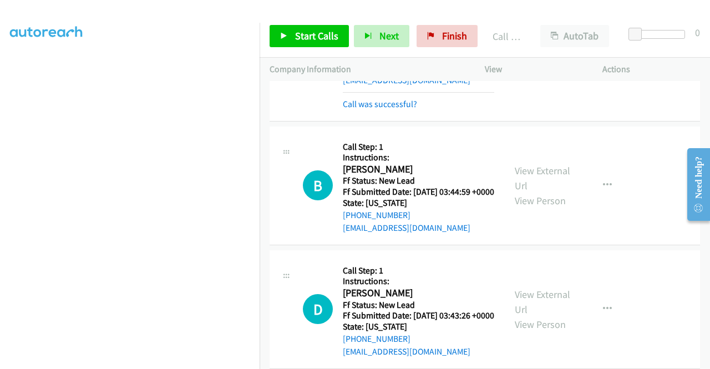
scroll to position [2397, 0]
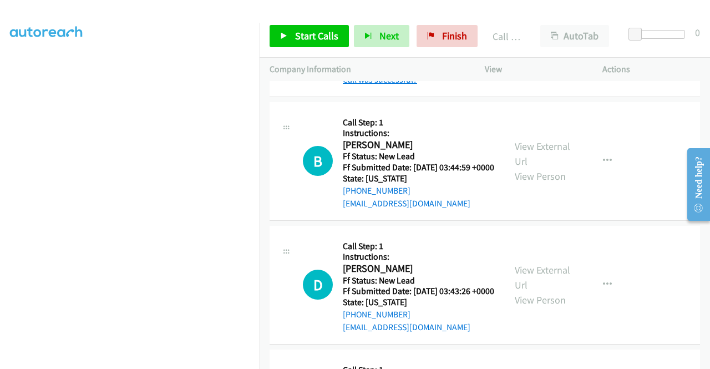
click at [405, 85] on link "Call was successful?" at bounding box center [380, 79] width 74 height 11
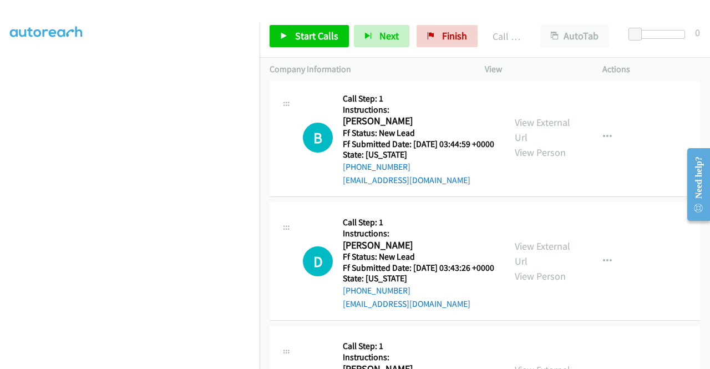
scroll to position [253, 0]
click at [328, 34] on span "Start Calls" at bounding box center [316, 35] width 43 height 13
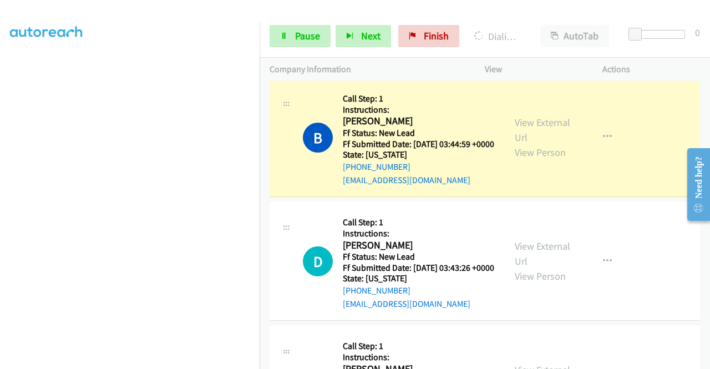
scroll to position [55, 0]
click at [282, 9] on div at bounding box center [350, 21] width 700 height 43
click at [312, 31] on span "Pause" at bounding box center [307, 35] width 25 height 13
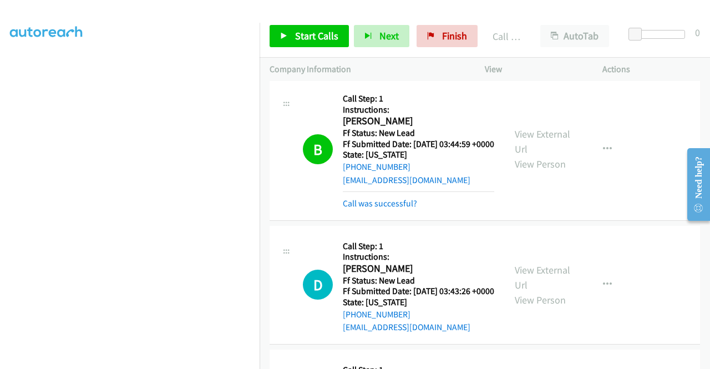
click at [553, 75] on td "K Callback Scheduled Call Step: 1 Instructions: [PERSON_NAME] America/New_York …" at bounding box center [485, 14] width 450 height 124
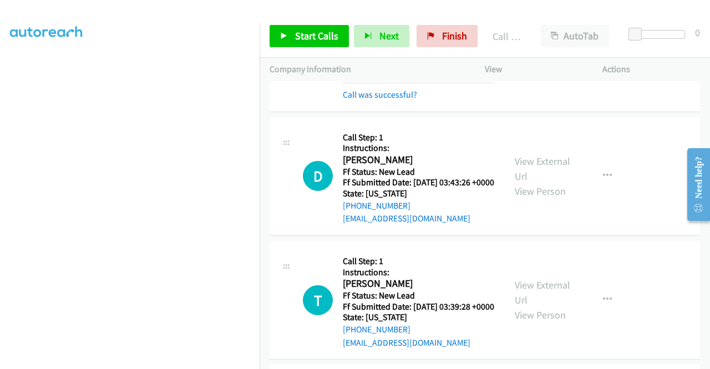
scroll to position [2508, 0]
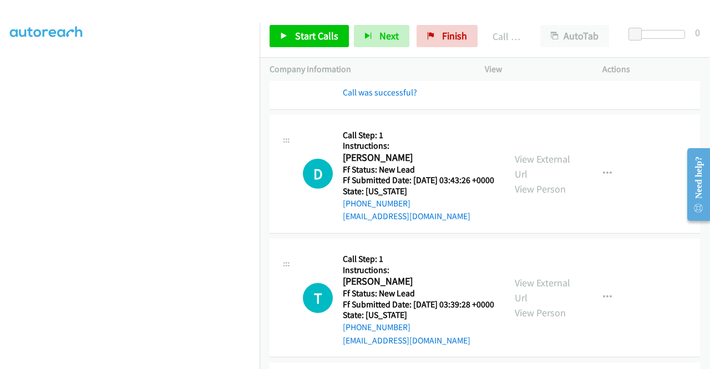
drag, startPoint x: 407, startPoint y: 270, endPoint x: 407, endPoint y: 255, distance: 15.0
click at [407, 98] on link "Call was successful?" at bounding box center [380, 92] width 74 height 11
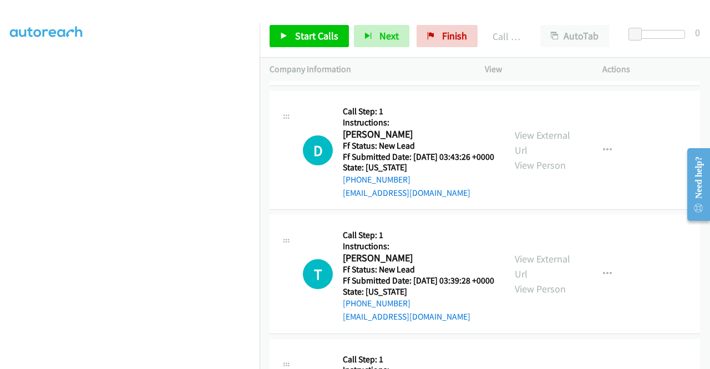
scroll to position [253, 0]
drag, startPoint x: 684, startPoint y: 72, endPoint x: 677, endPoint y: 72, distance: 7.2
click at [683, 72] on p "Actions" at bounding box center [651, 69] width 98 height 13
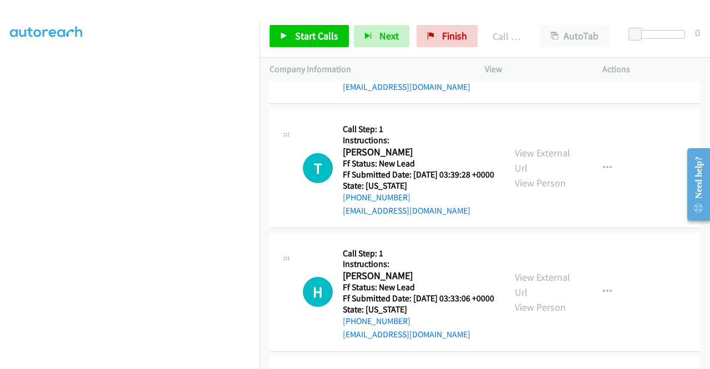
scroll to position [2619, 0]
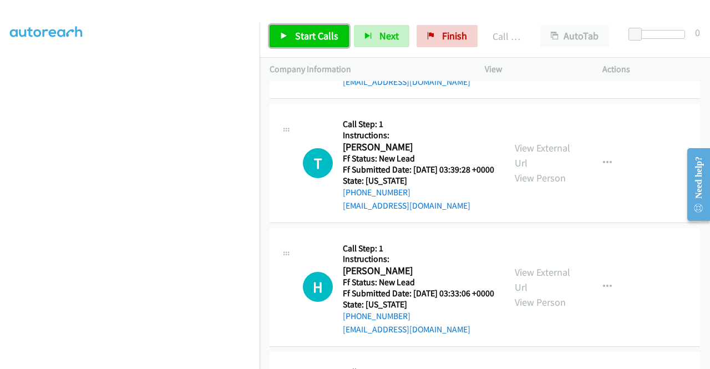
click at [322, 41] on span "Start Calls" at bounding box center [316, 35] width 43 height 13
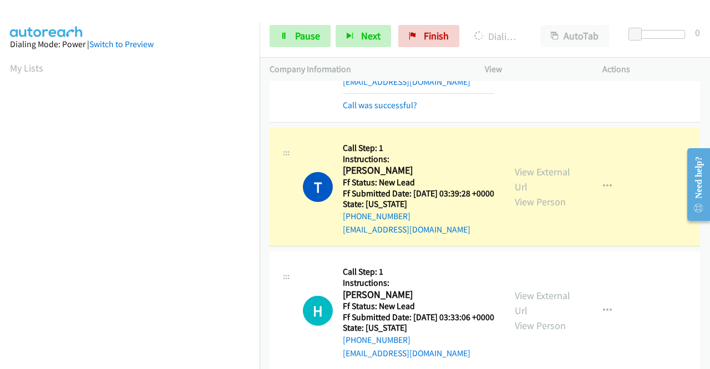
scroll to position [253, 0]
click at [355, 110] on link "Call was successful?" at bounding box center [380, 105] width 74 height 11
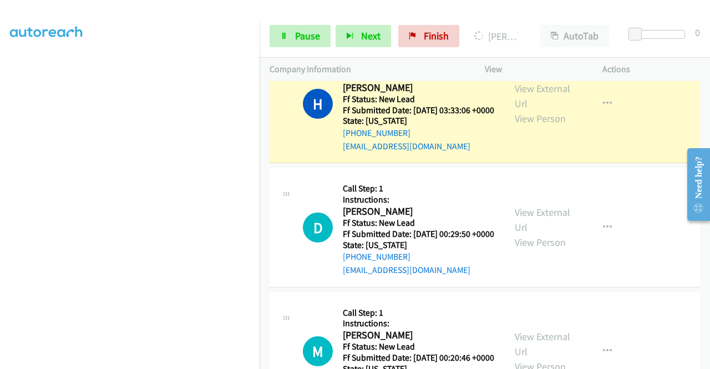
scroll to position [2841, 0]
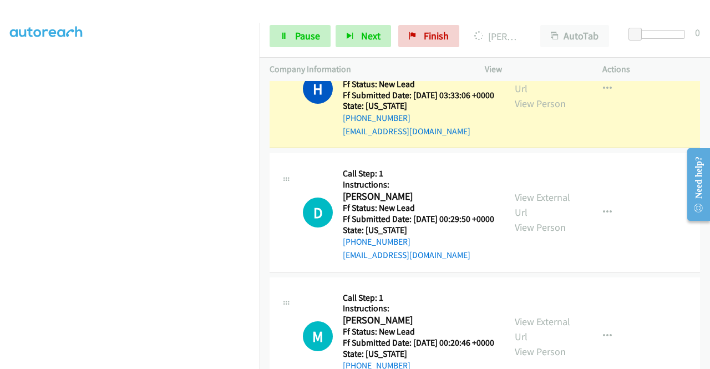
click at [386, 13] on link "Call was successful?" at bounding box center [380, 7] width 74 height 11
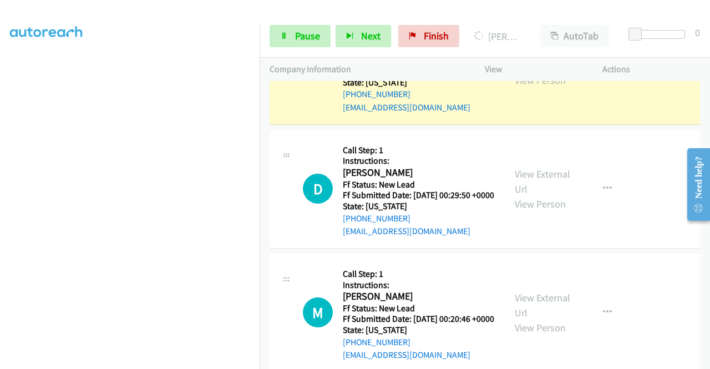
scroll to position [0, 0]
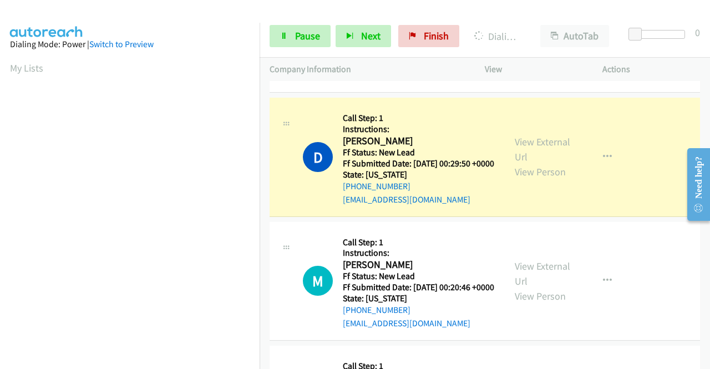
click at [389, 81] on link "Call was successful?" at bounding box center [380, 75] width 74 height 11
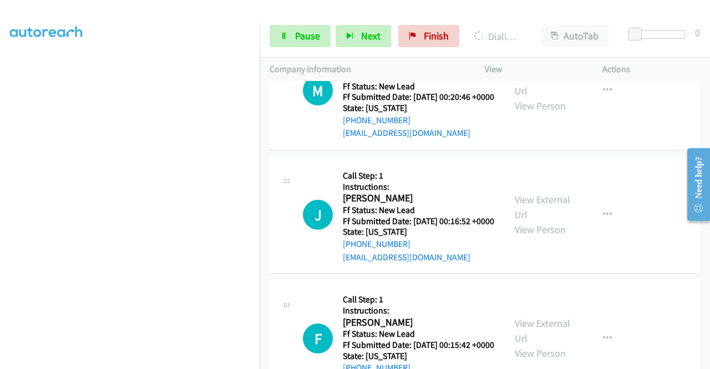
scroll to position [253, 0]
click at [303, 40] on span "Pause" at bounding box center [307, 35] width 25 height 13
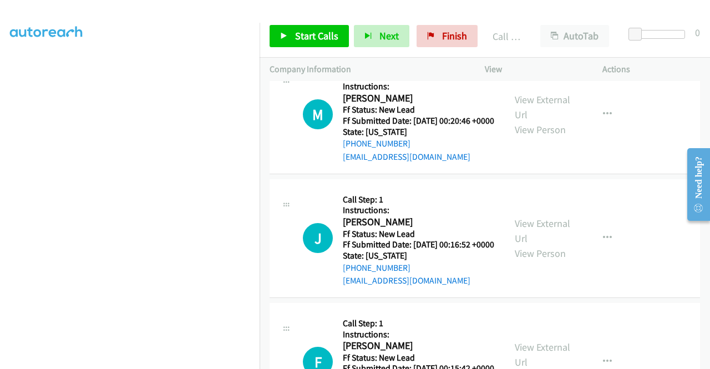
click at [409, 38] on link "Call was successful?" at bounding box center [380, 33] width 74 height 11
click at [448, 36] on span "Finish" at bounding box center [454, 35] width 25 height 13
